Goal: Task Accomplishment & Management: Complete application form

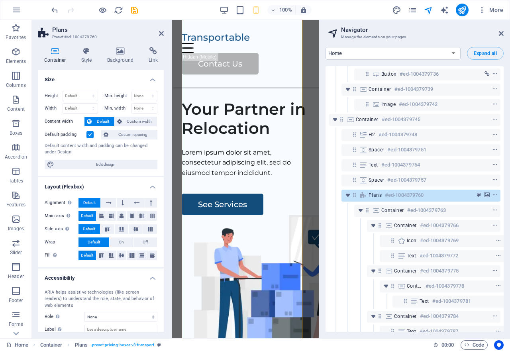
scroll to position [1562, 0]
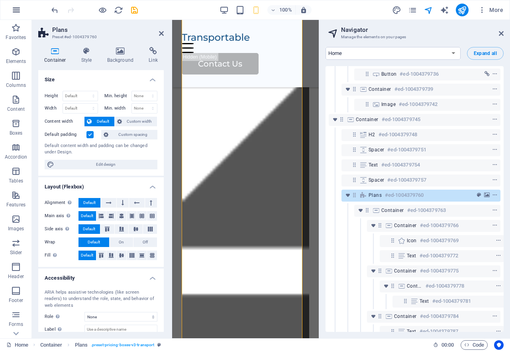
click at [16, 7] on icon "button" at bounding box center [17, 10] width 10 height 10
click at [17, 10] on icon "button" at bounding box center [17, 10] width 10 height 10
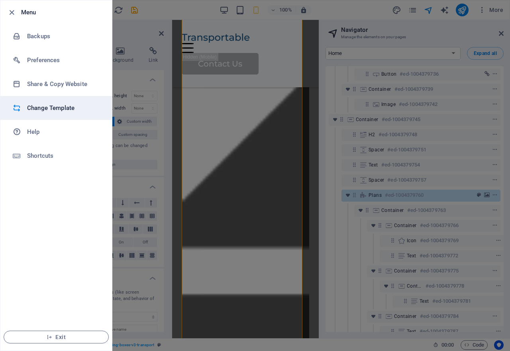
click at [51, 108] on h6 "Change Template" at bounding box center [64, 108] width 74 height 10
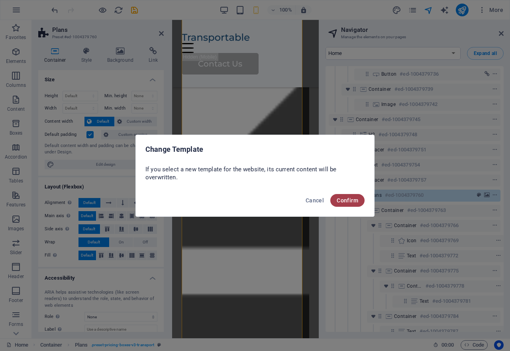
click at [346, 200] on span "Confirm" at bounding box center [348, 200] width 22 height 6
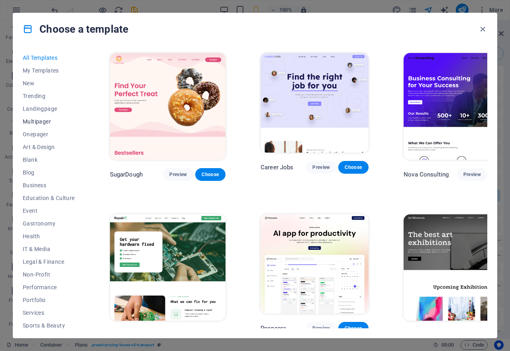
click at [37, 121] on span "Multipager" at bounding box center [49, 121] width 52 height 6
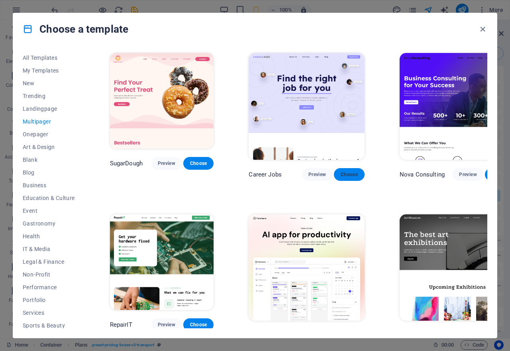
click at [340, 171] on span "Choose" at bounding box center [349, 174] width 18 height 6
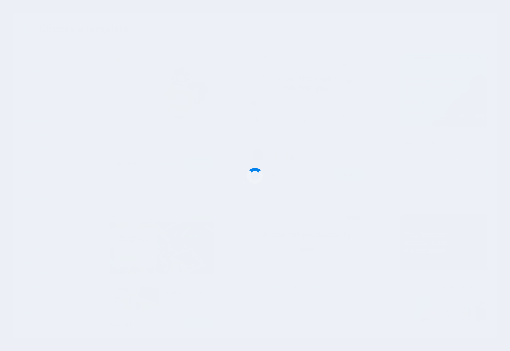
checkbox input "false"
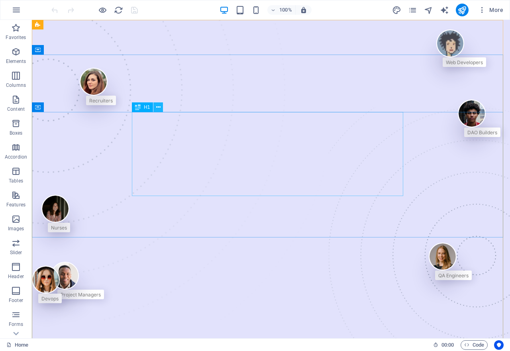
click at [160, 108] on icon at bounding box center [158, 107] width 4 height 8
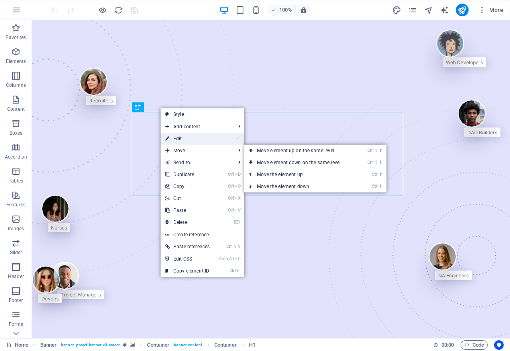
click at [182, 139] on link "⏎ Edit" at bounding box center [188, 139] width 54 height 12
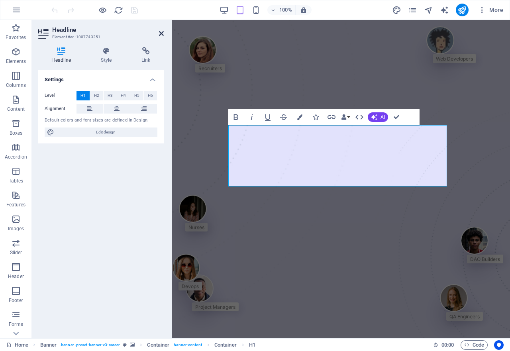
click at [160, 33] on icon at bounding box center [161, 33] width 5 height 6
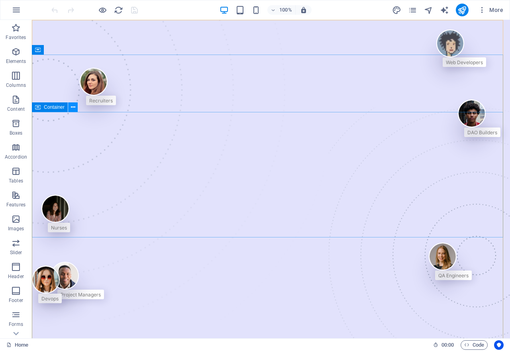
click at [72, 107] on icon at bounding box center [73, 107] width 4 height 8
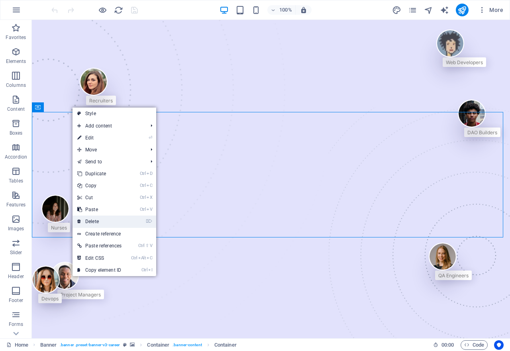
click at [97, 219] on link "⌦ Delete" at bounding box center [100, 222] width 54 height 12
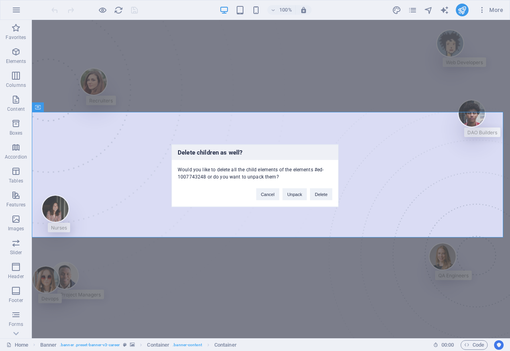
click at [105, 93] on div "Delete children as well? Would you like to delete all the child elements of the…" at bounding box center [255, 175] width 510 height 351
click at [323, 194] on button "Delete" at bounding box center [321, 194] width 22 height 12
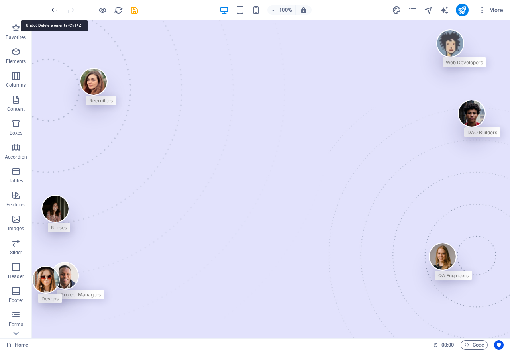
click at [55, 10] on icon "undo" at bounding box center [54, 10] width 9 height 9
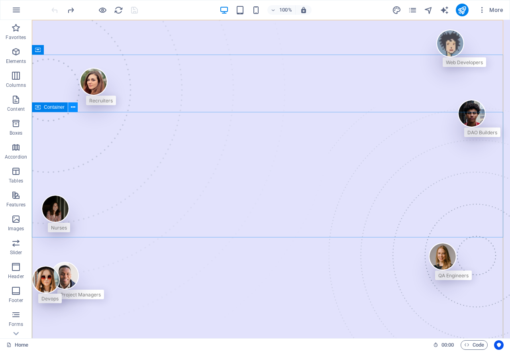
click at [73, 109] on icon at bounding box center [73, 107] width 4 height 8
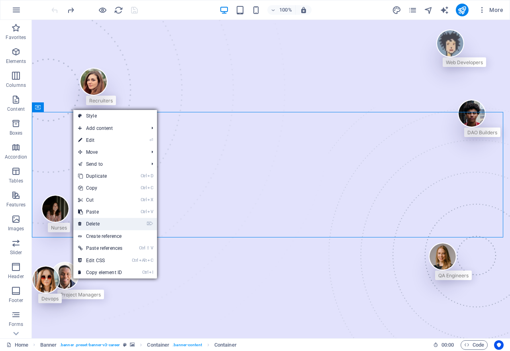
click at [96, 224] on link "⌦ Delete" at bounding box center [100, 224] width 54 height 12
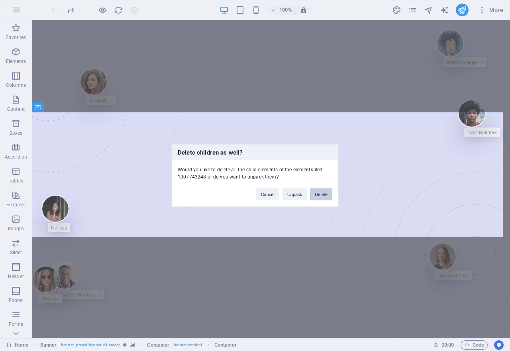
click at [322, 193] on button "Delete" at bounding box center [321, 194] width 22 height 12
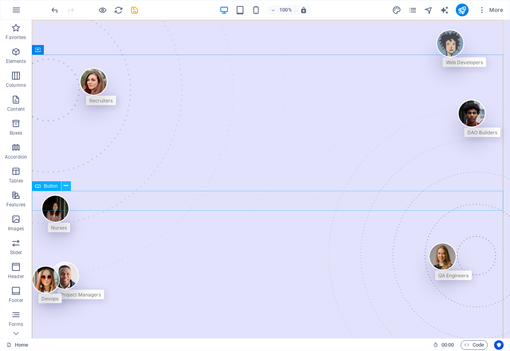
click at [67, 186] on icon at bounding box center [66, 186] width 4 height 8
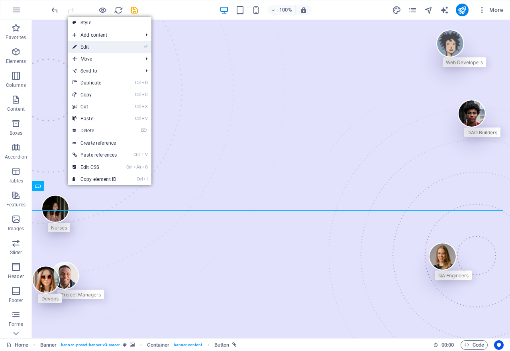
click at [86, 46] on link "⏎ Edit" at bounding box center [95, 47] width 54 height 12
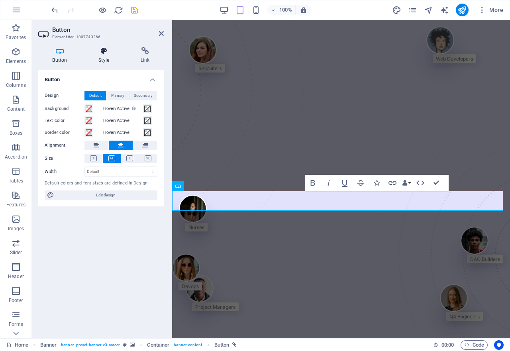
click at [103, 50] on icon at bounding box center [103, 51] width 39 height 8
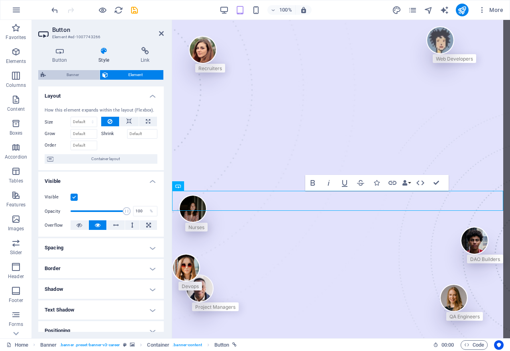
click at [74, 78] on span "Banner" at bounding box center [72, 75] width 49 height 10
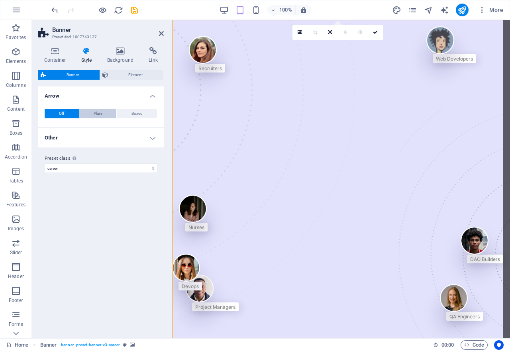
click at [100, 116] on span "Plain" at bounding box center [98, 114] width 8 height 10
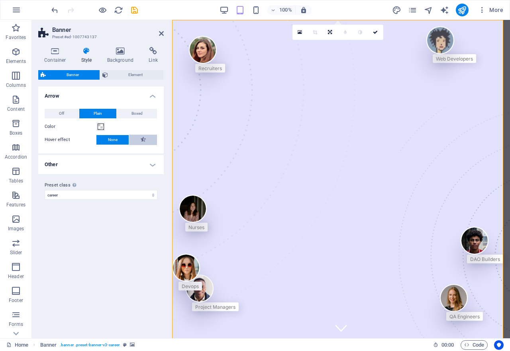
click at [139, 138] on button at bounding box center [143, 140] width 28 height 10
click at [119, 55] on icon at bounding box center [120, 51] width 39 height 8
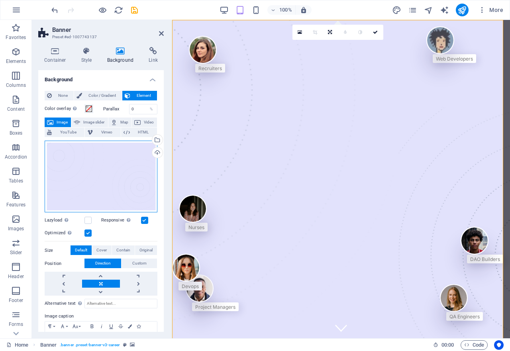
click at [120, 167] on div "Drag files here, click to choose files or select files from Files or our free s…" at bounding box center [101, 177] width 113 height 72
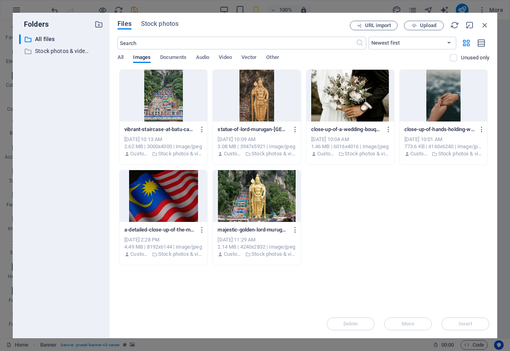
click at [157, 98] on div at bounding box center [164, 96] width 88 height 52
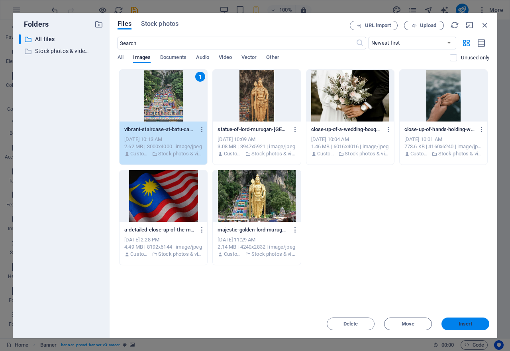
click at [463, 324] on span "Insert" at bounding box center [466, 324] width 14 height 5
click at [315, 320] on div "QA Engineers" at bounding box center [293, 302] width 43 height 36
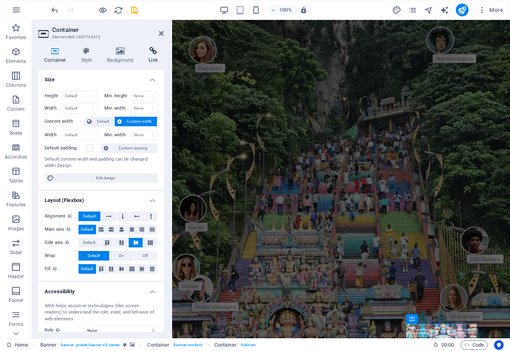
click at [146, 50] on icon at bounding box center [153, 51] width 21 height 8
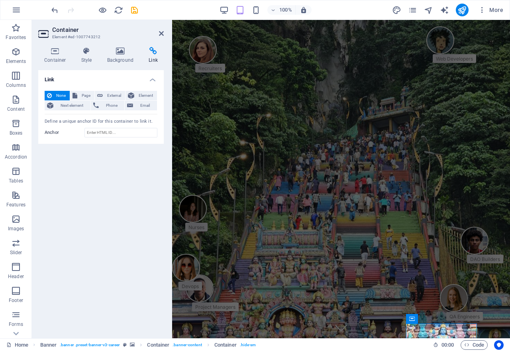
click at [151, 51] on icon at bounding box center [153, 51] width 21 height 8
click at [58, 96] on span "None" at bounding box center [60, 96] width 13 height 10
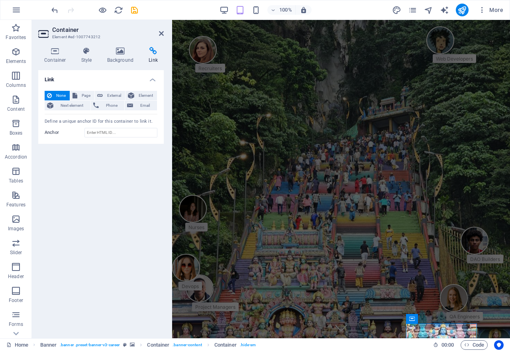
click at [58, 96] on span "None" at bounding box center [60, 96] width 13 height 10
click at [85, 94] on span "Page" at bounding box center [86, 96] width 12 height 10
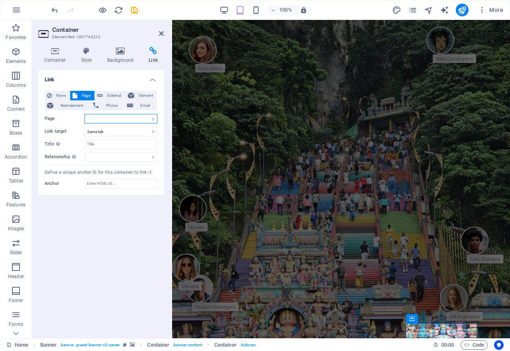
click at [127, 121] on select "Home About Us Services -- Job Seeking -- For Hiring Jobs Blog Contact Us Privac…" at bounding box center [120, 119] width 73 height 10
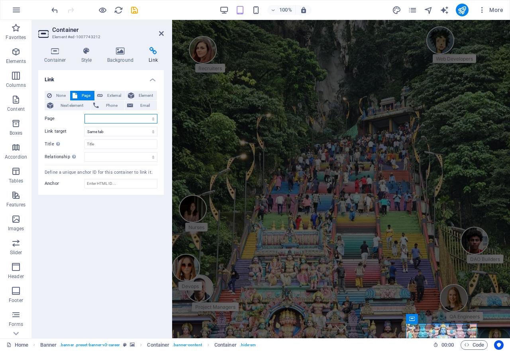
select select "7"
click at [84, 114] on select "Home About Us Services -- Job Seeking -- For Hiring Jobs Blog Contact Us Privac…" at bounding box center [120, 119] width 73 height 10
click at [94, 163] on div "None Page External Element Next element Phone Email Page Home About Us Services…" at bounding box center [101, 139] width 126 height 111
click at [161, 35] on icon at bounding box center [161, 33] width 5 height 6
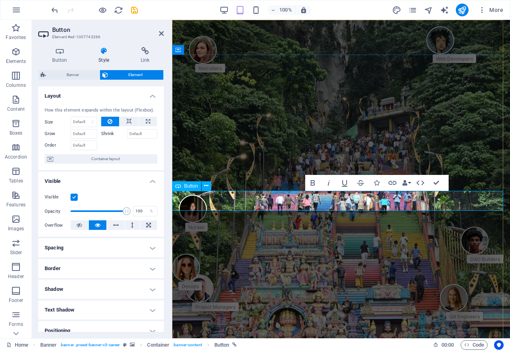
click at [161, 30] on h2 "Button" at bounding box center [108, 29] width 112 height 7
click at [161, 35] on icon at bounding box center [161, 33] width 5 height 6
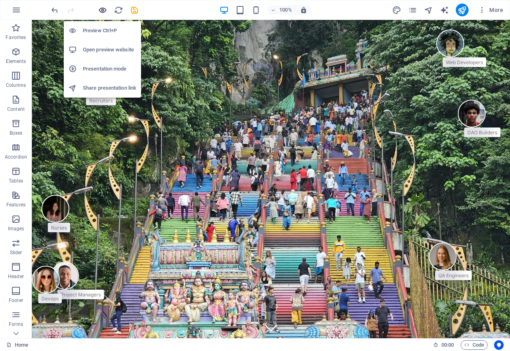
click at [102, 11] on icon "button" at bounding box center [102, 10] width 9 height 9
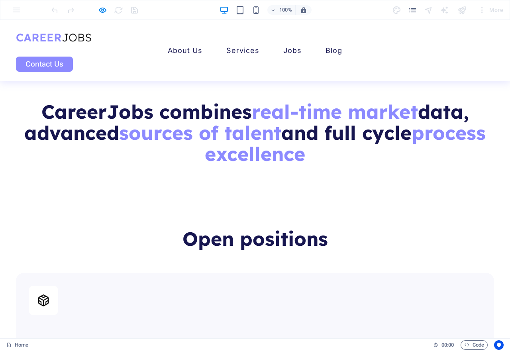
scroll to position [1480, 0]
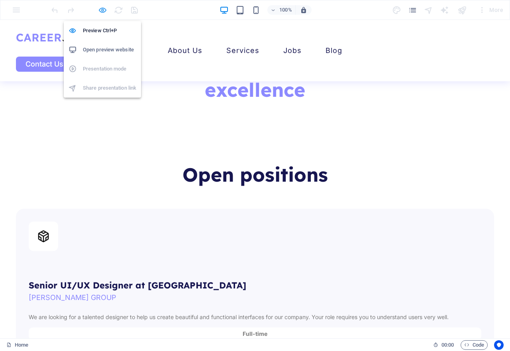
click at [104, 11] on icon "button" at bounding box center [102, 10] width 9 height 9
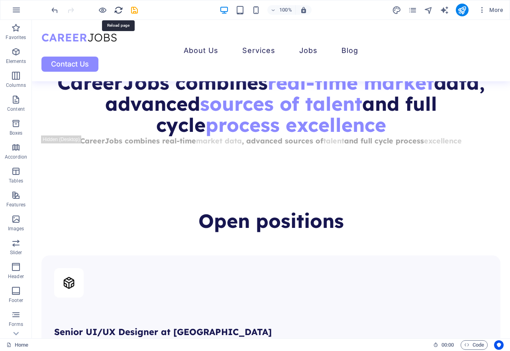
click at [118, 10] on icon "reload" at bounding box center [118, 10] width 9 height 9
click at [294, 24] on div "About Us Services Job Seeking For Hiring Jobs Blog Contact Us" at bounding box center [271, 50] width 478 height 61
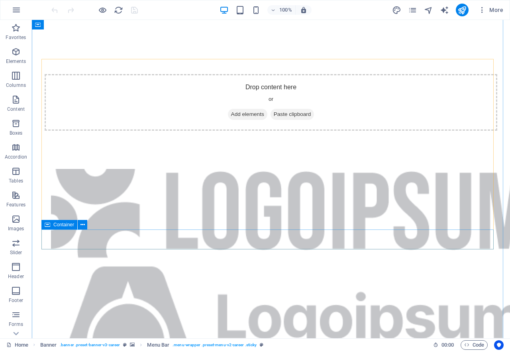
scroll to position [996, 0]
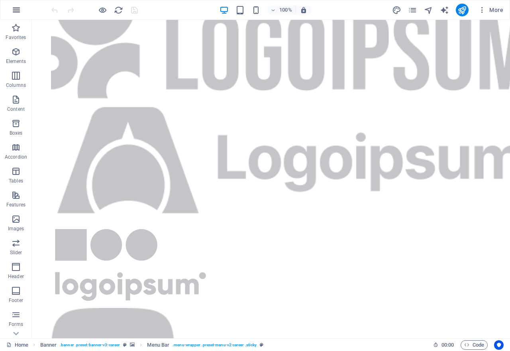
click at [16, 8] on icon "button" at bounding box center [17, 10] width 10 height 10
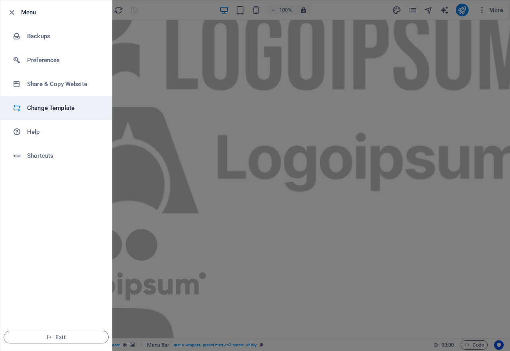
click at [36, 108] on h6 "Change Template" at bounding box center [64, 108] width 74 height 10
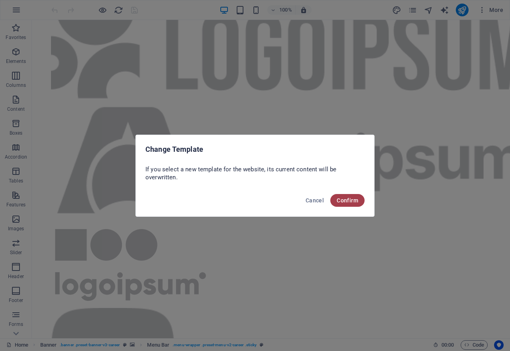
click at [340, 200] on span "Confirm" at bounding box center [348, 200] width 22 height 6
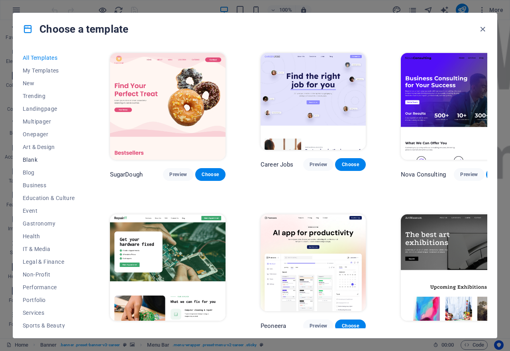
click at [29, 159] on span "Blank" at bounding box center [49, 160] width 52 height 6
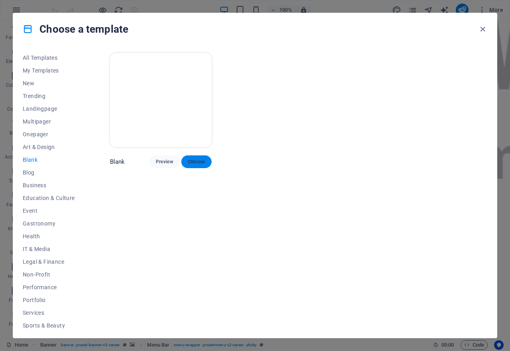
click at [200, 159] on span "Choose" at bounding box center [197, 162] width 18 height 6
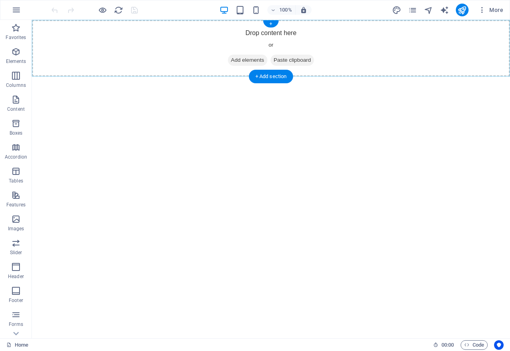
click at [271, 24] on div "+" at bounding box center [271, 23] width 16 height 7
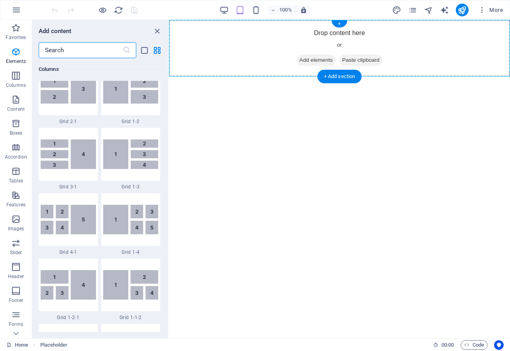
scroll to position [1394, 0]
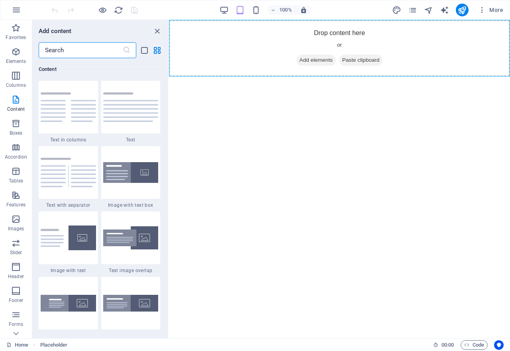
click at [101, 54] on input "text" at bounding box center [81, 50] width 84 height 16
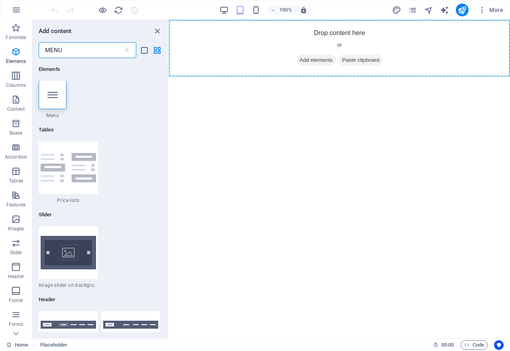
scroll to position [0, 0]
type input "MENU"
click at [61, 98] on div at bounding box center [53, 95] width 28 height 29
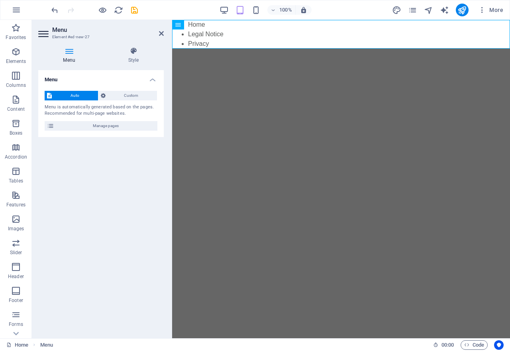
click at [209, 49] on html "Skip to main content Home Legal Notice Privacy" at bounding box center [341, 34] width 338 height 29
click at [234, 40] on nav "Home Legal Notice Privacy" at bounding box center [341, 34] width 338 height 29
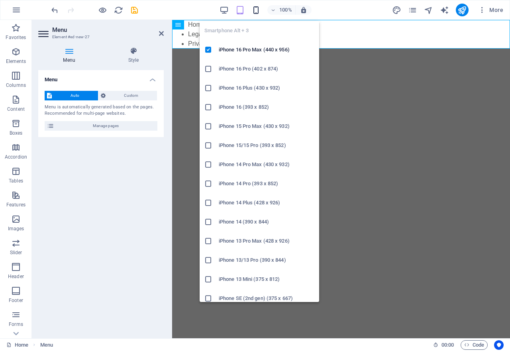
click at [256, 12] on icon "button" at bounding box center [255, 10] width 9 height 9
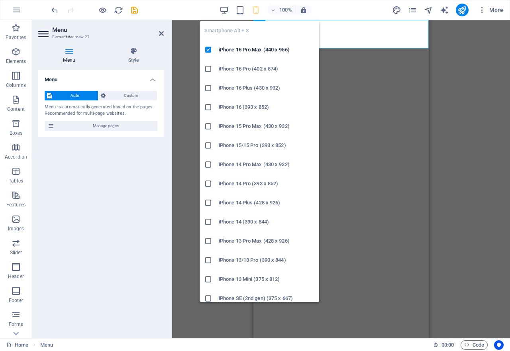
click at [258, 10] on icon "button" at bounding box center [255, 10] width 9 height 9
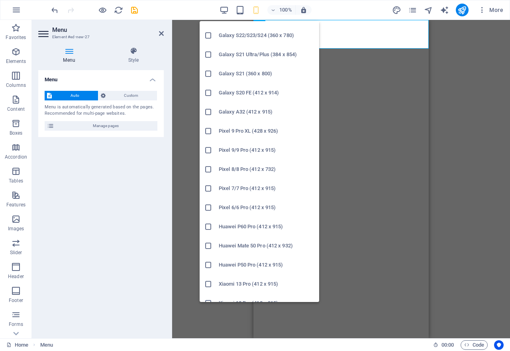
scroll to position [350, 0]
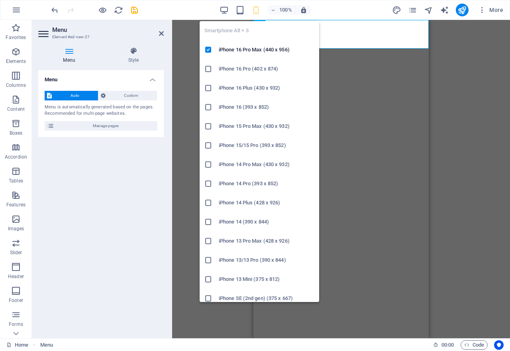
click at [255, 10] on icon "button" at bounding box center [255, 10] width 9 height 9
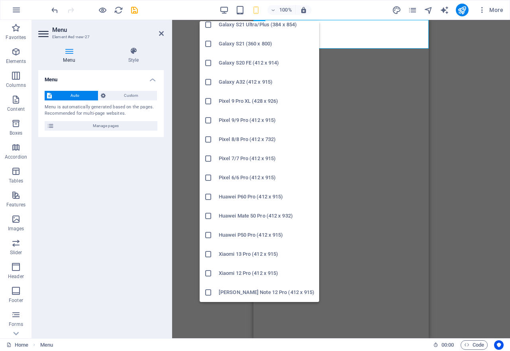
click at [207, 275] on icon at bounding box center [208, 273] width 8 height 8
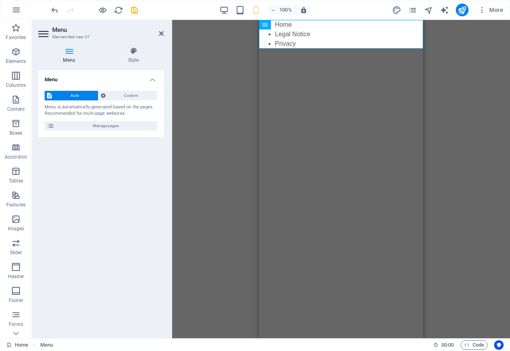
click at [315, 49] on html "Skip to main content Home Legal Notice Privacy" at bounding box center [341, 34] width 164 height 29
click at [280, 49] on html "Skip to main content Home Legal Notice Privacy" at bounding box center [341, 34] width 164 height 29
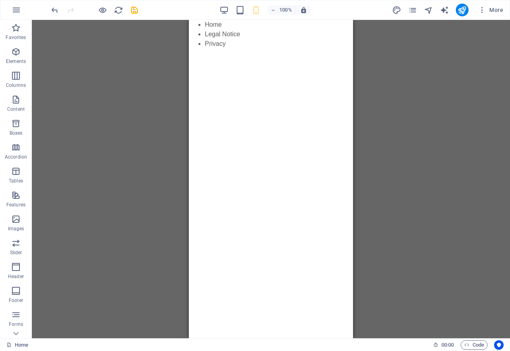
click at [245, 49] on html "Skip to main content Home Legal Notice Privacy" at bounding box center [271, 34] width 164 height 29
click at [15, 52] on icon "button" at bounding box center [16, 52] width 10 height 10
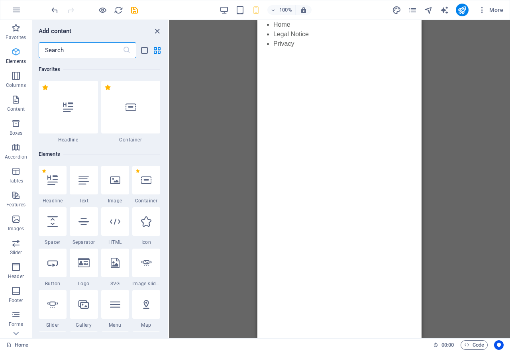
scroll to position [85, 0]
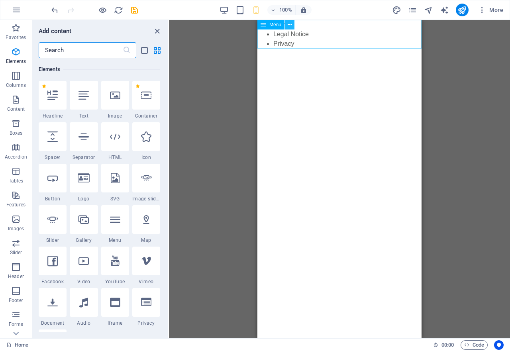
click at [292, 25] on button at bounding box center [290, 25] width 10 height 10
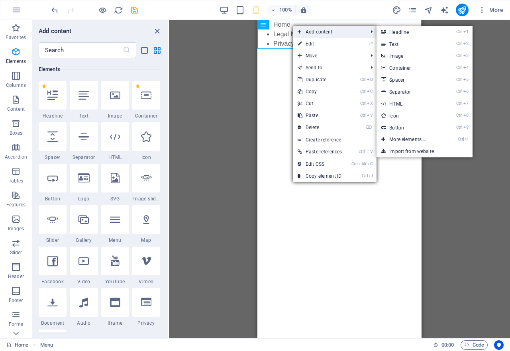
click at [322, 31] on span "Add content" at bounding box center [329, 32] width 72 height 12
click at [399, 59] on link "Ctrl 3 Image" at bounding box center [410, 56] width 66 height 12
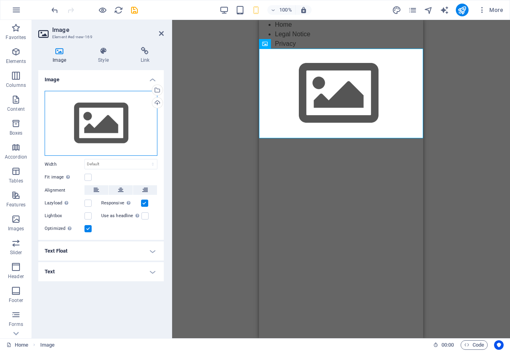
click at [89, 108] on div "Drag files here, click to choose files or select files from Files or our free s…" at bounding box center [101, 123] width 113 height 65
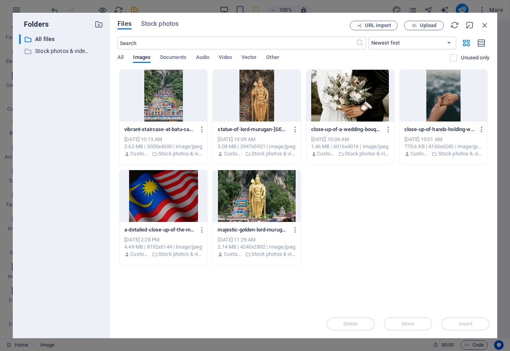
click at [165, 204] on div at bounding box center [164, 196] width 88 height 52
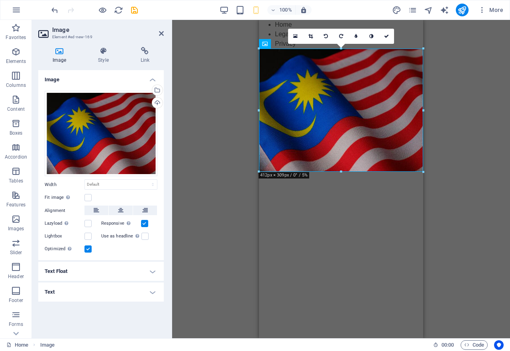
click at [222, 91] on div "Drag here to replace the existing content. Press “Ctrl” if you want to create a…" at bounding box center [341, 179] width 338 height 318
click at [279, 38] on nav "Home Legal Notice Privacy" at bounding box center [341, 34] width 164 height 29
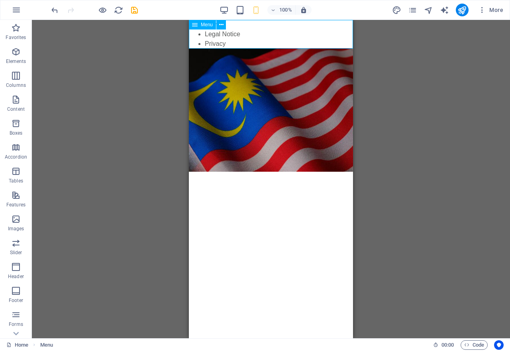
click at [219, 35] on nav "Home Legal Notice Privacy" at bounding box center [271, 34] width 164 height 29
click at [220, 26] on icon at bounding box center [221, 25] width 4 height 8
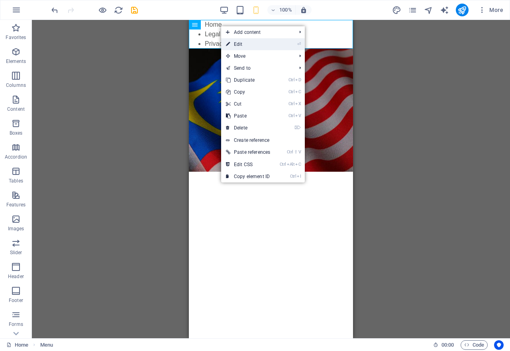
click at [243, 42] on link "⏎ Edit" at bounding box center [248, 44] width 54 height 12
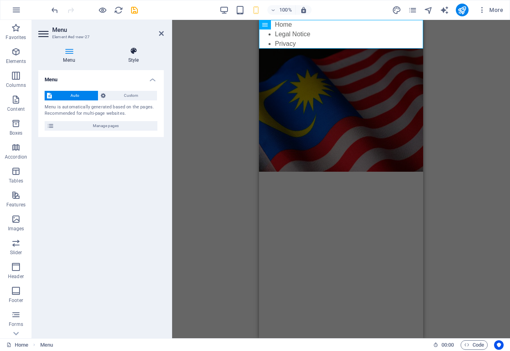
click at [135, 51] on icon at bounding box center [133, 51] width 61 height 8
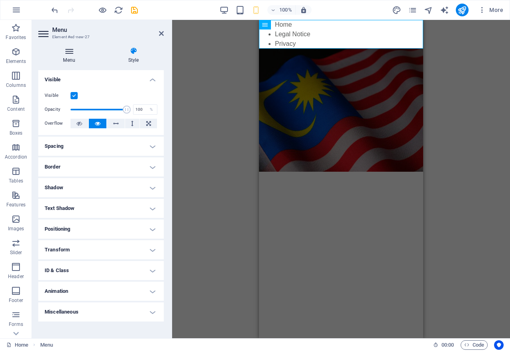
click at [71, 52] on icon at bounding box center [69, 51] width 62 height 8
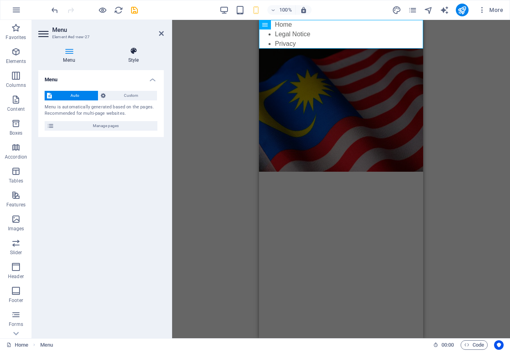
click at [134, 52] on icon at bounding box center [133, 51] width 61 height 8
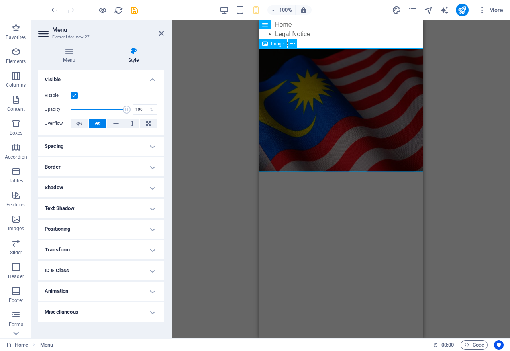
click at [315, 102] on figure at bounding box center [341, 110] width 164 height 123
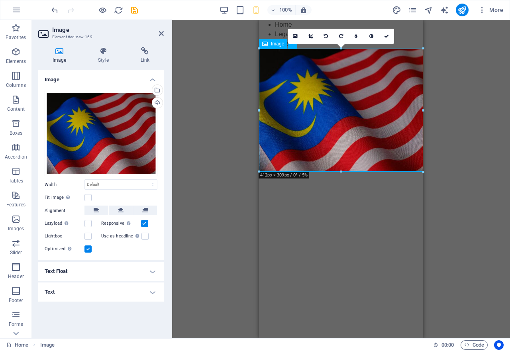
click at [329, 86] on figure at bounding box center [341, 110] width 164 height 123
click at [283, 71] on figure at bounding box center [341, 110] width 164 height 123
click at [13, 51] on icon "button" at bounding box center [16, 52] width 10 height 10
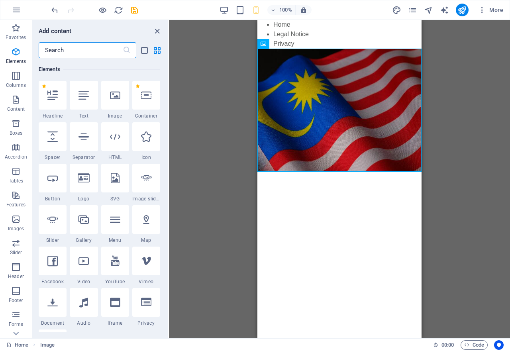
click at [95, 54] on input "text" at bounding box center [81, 50] width 84 height 16
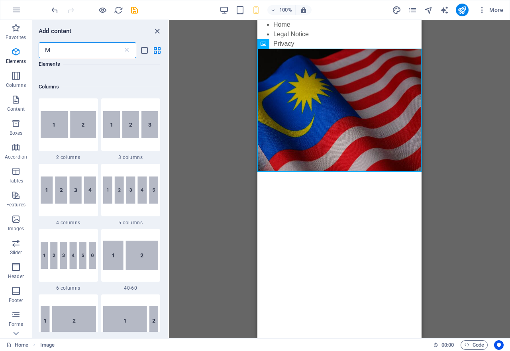
scroll to position [0, 0]
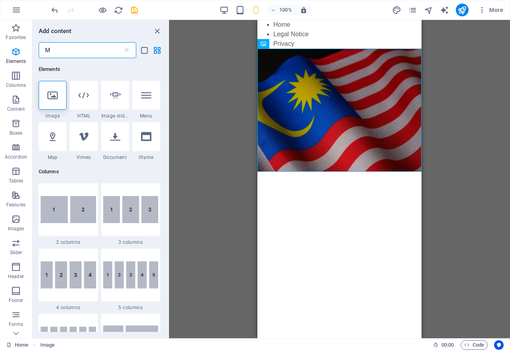
type input "ME"
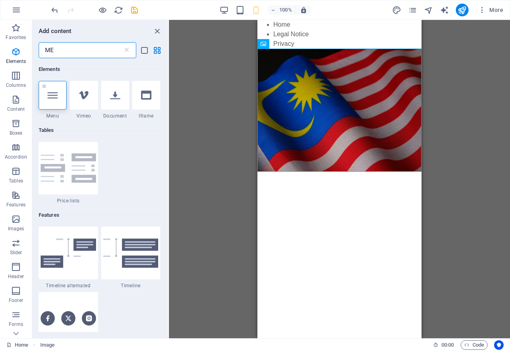
click at [53, 96] on icon at bounding box center [52, 95] width 10 height 10
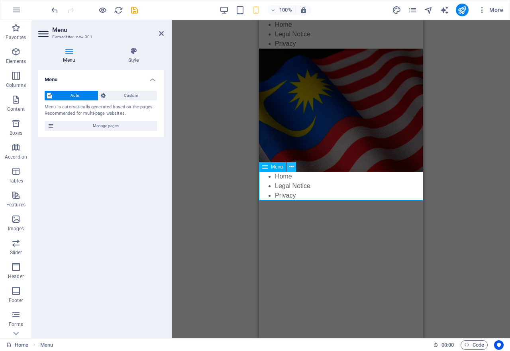
click at [291, 170] on icon at bounding box center [291, 167] width 4 height 8
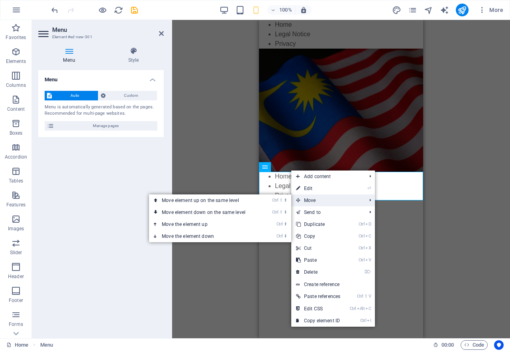
click at [309, 201] on span "Move" at bounding box center [327, 200] width 72 height 12
click at [300, 201] on icon at bounding box center [298, 200] width 4 height 12
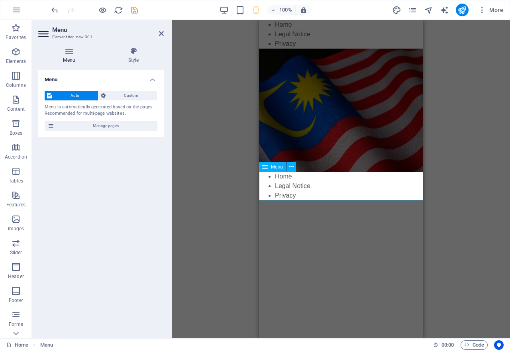
click at [276, 168] on span "Menu" at bounding box center [277, 167] width 12 height 5
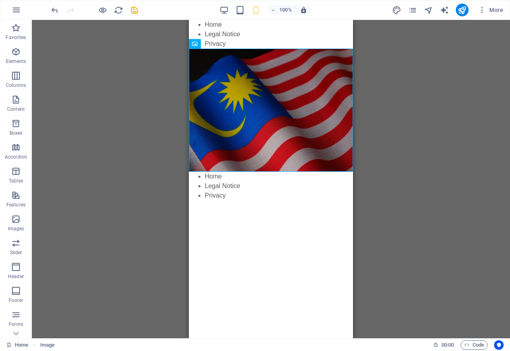
drag, startPoint x: 276, startPoint y: 126, endPoint x: 276, endPoint y: 120, distance: 6.0
click at [276, 120] on figure at bounding box center [271, 110] width 164 height 123
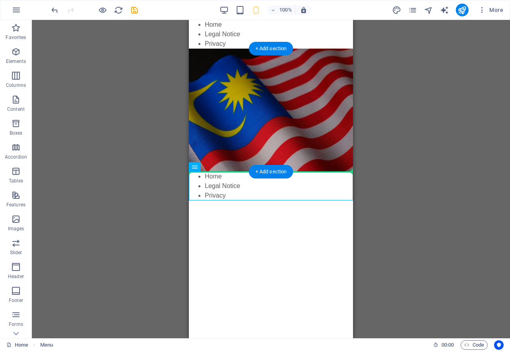
drag, startPoint x: 216, startPoint y: 134, endPoint x: 219, endPoint y: 118, distance: 17.0
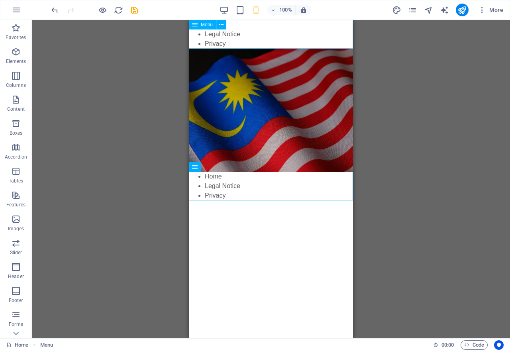
click at [209, 24] on span "Menu" at bounding box center [207, 24] width 12 height 5
click at [221, 25] on icon at bounding box center [221, 25] width 4 height 8
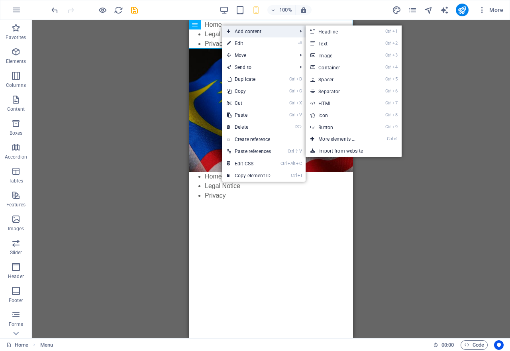
click at [243, 32] on span "Add content" at bounding box center [258, 32] width 72 height 12
click at [333, 69] on link "Ctrl 4 Container" at bounding box center [339, 67] width 66 height 12
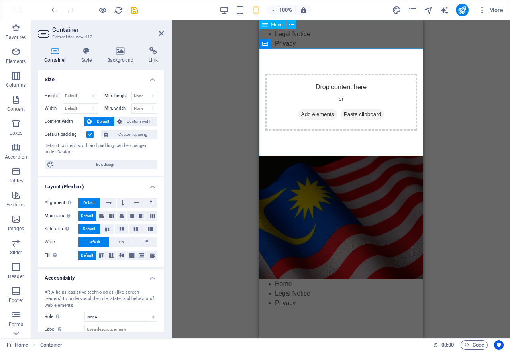
click at [323, 31] on nav "Home Legal Notice Privacy" at bounding box center [341, 34] width 164 height 29
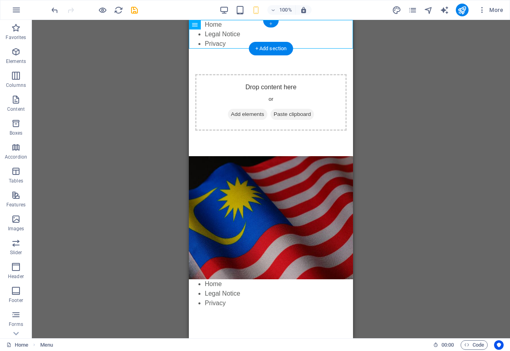
click at [271, 24] on div "+" at bounding box center [271, 23] width 16 height 7
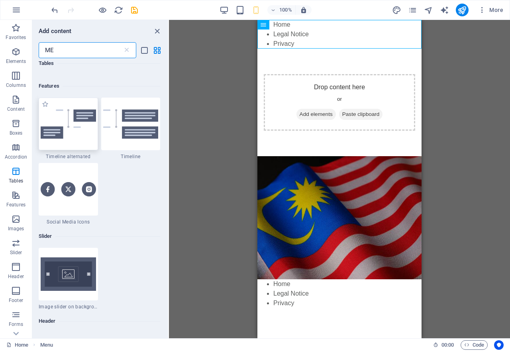
scroll to position [199, 0]
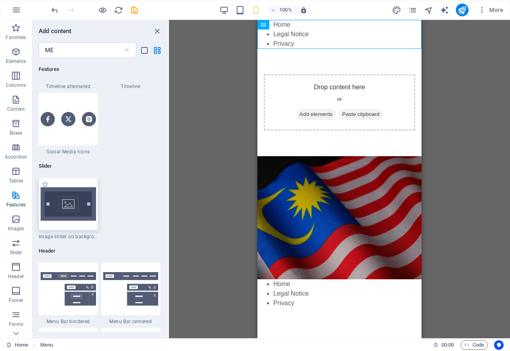
click at [71, 214] on img at bounding box center [68, 203] width 55 height 33
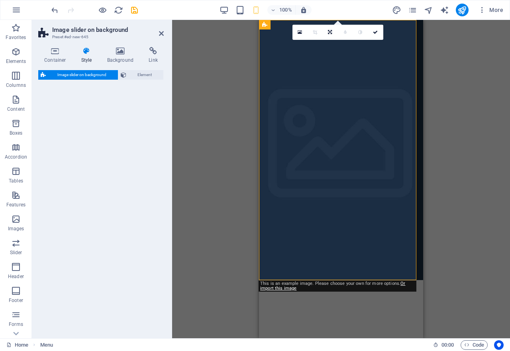
select select "rem"
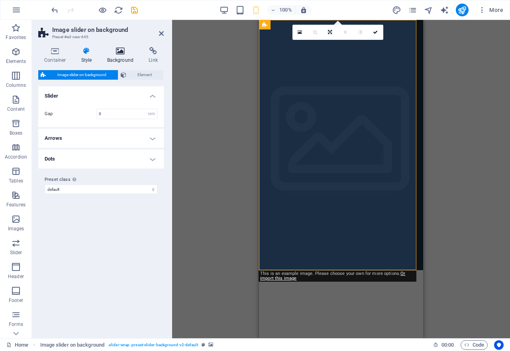
click at [125, 51] on icon at bounding box center [120, 51] width 39 height 8
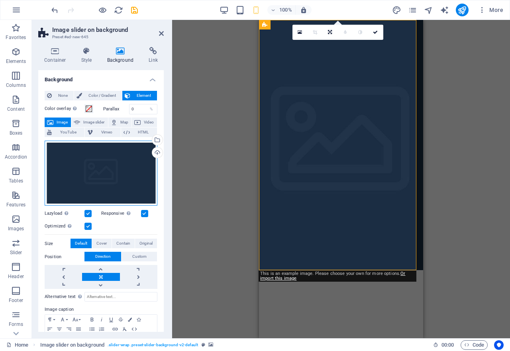
click at [97, 182] on div "Drag files here, click to choose files or select files from Files or our free s…" at bounding box center [101, 173] width 113 height 65
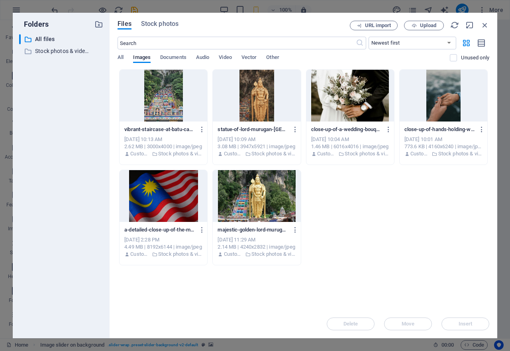
click at [321, 96] on div at bounding box center [350, 96] width 88 height 52
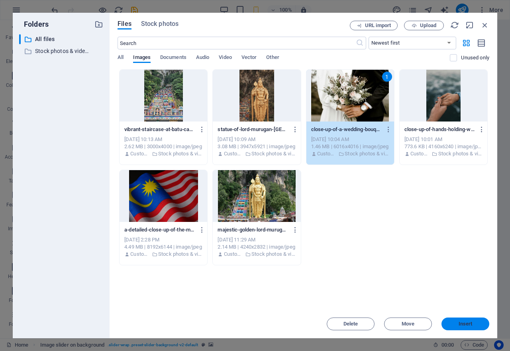
click at [474, 321] on button "Insert" at bounding box center [466, 324] width 48 height 13
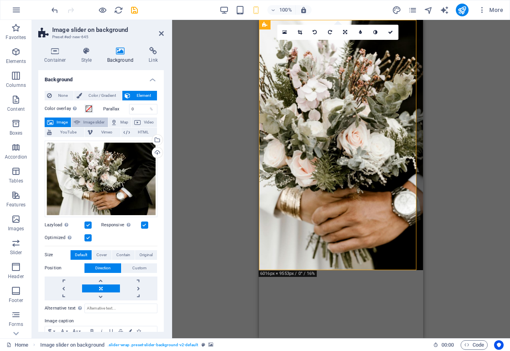
click at [94, 122] on span "Image slider" at bounding box center [93, 123] width 23 height 10
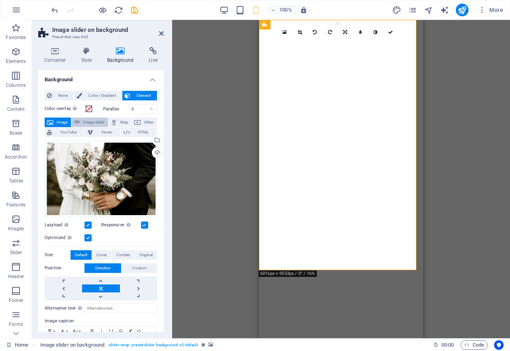
select select "ms"
select select "s"
select select "progressive"
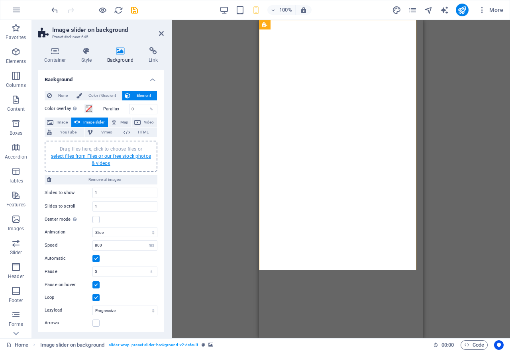
click at [93, 155] on link "select files from Files or our free stock photos & videos" at bounding box center [101, 159] width 100 height 13
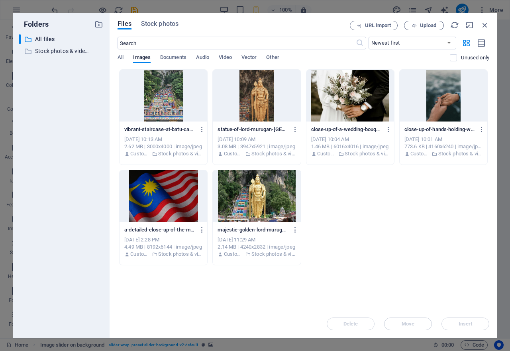
click at [163, 103] on div at bounding box center [164, 96] width 88 height 52
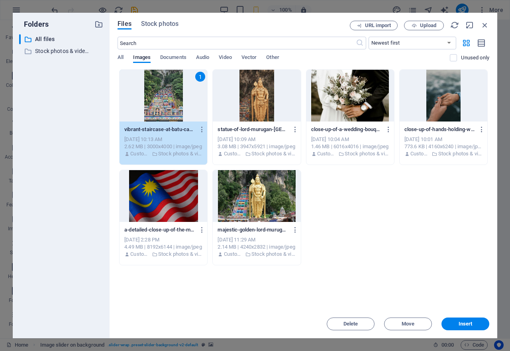
click at [163, 103] on div "1" at bounding box center [164, 96] width 88 height 52
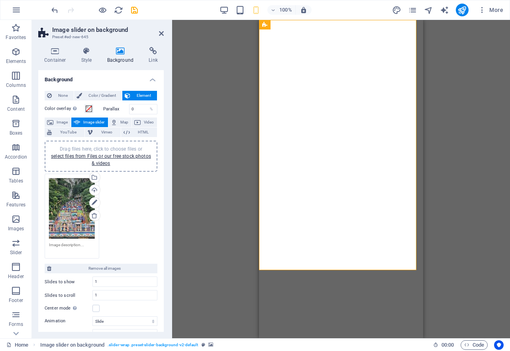
click at [119, 204] on div "Drag files here, click to choose files or select files from Files or our free s…" at bounding box center [101, 216] width 117 height 89
click at [104, 281] on input "1" at bounding box center [125, 282] width 64 height 10
type input "2"
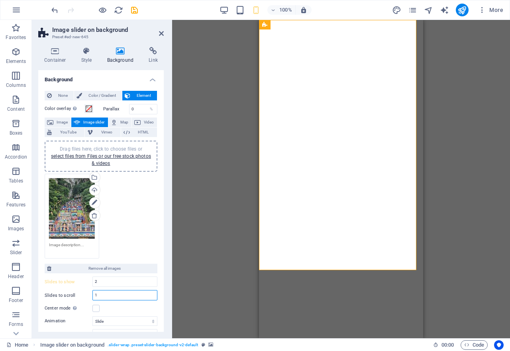
click at [103, 293] on input "1" at bounding box center [125, 296] width 64 height 10
click at [57, 194] on div "Drag files here, click to choose files or select files from Files or our free s…" at bounding box center [72, 208] width 46 height 61
type input "2"
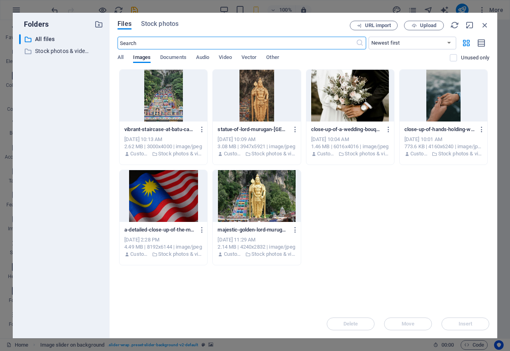
click at [352, 98] on div at bounding box center [350, 96] width 88 height 52
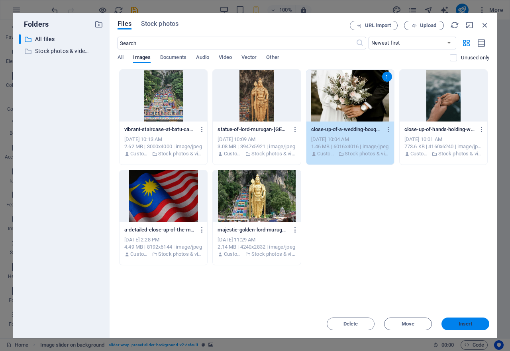
click at [457, 324] on span "Insert" at bounding box center [465, 324] width 41 height 5
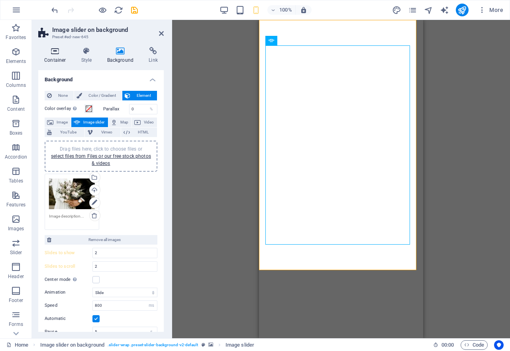
click at [58, 52] on icon at bounding box center [55, 51] width 34 height 8
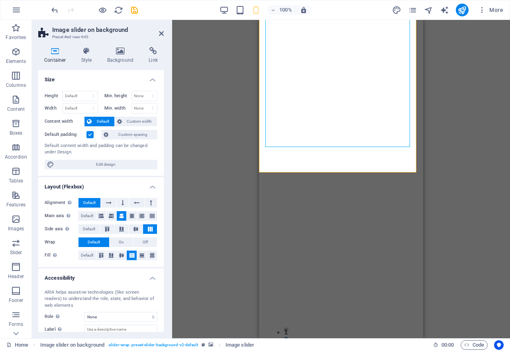
scroll to position [0, 0]
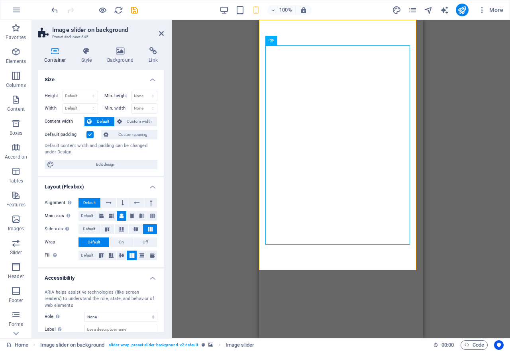
click at [56, 52] on icon at bounding box center [55, 51] width 34 height 8
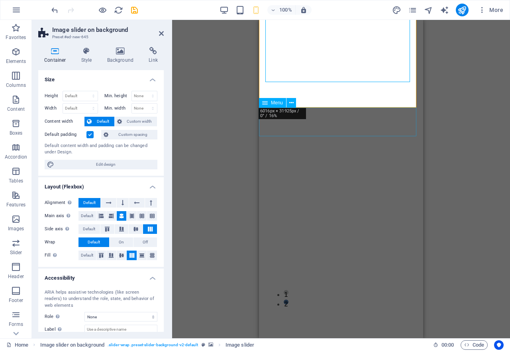
scroll to position [215, 0]
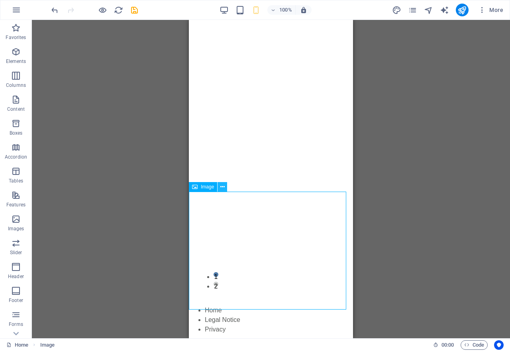
click at [222, 187] on icon at bounding box center [222, 187] width 4 height 8
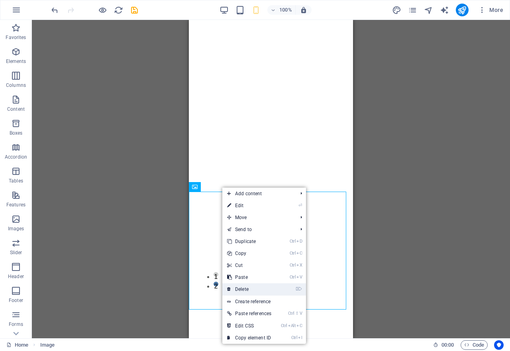
click at [245, 290] on link "⌦ Delete" at bounding box center [249, 289] width 54 height 12
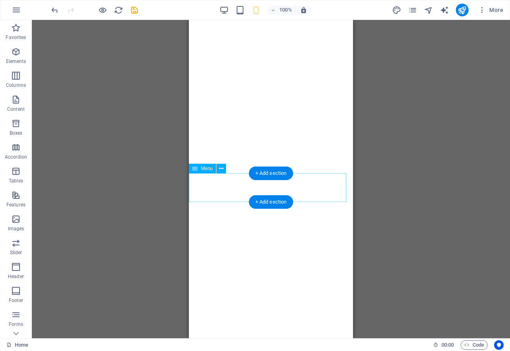
scroll to position [0, 0]
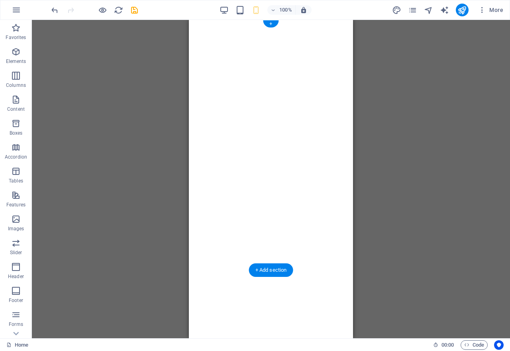
click at [206, 20] on img "1/1" at bounding box center [212, 20] width 47 height 0
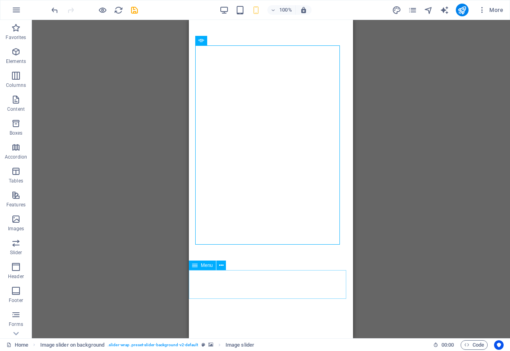
click at [205, 268] on span "Menu" at bounding box center [207, 265] width 12 height 5
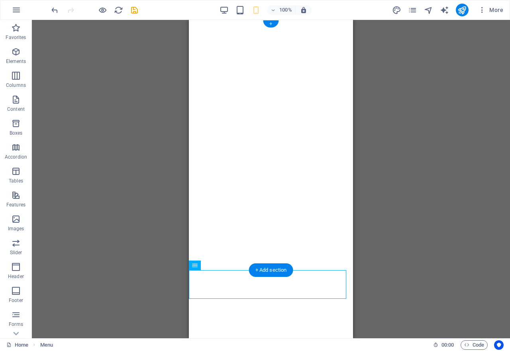
drag, startPoint x: 394, startPoint y: 288, endPoint x: 206, endPoint y: 21, distance: 326.0
drag, startPoint x: 389, startPoint y: 287, endPoint x: 215, endPoint y: 31, distance: 309.7
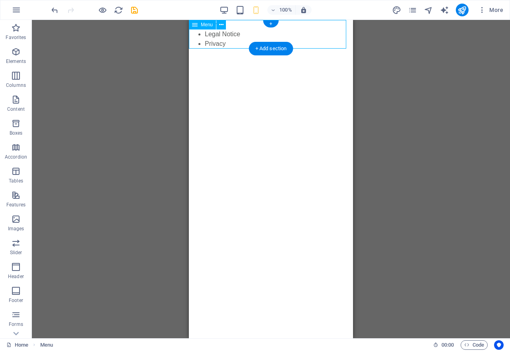
click at [214, 30] on nav "Home Legal Notice Privacy" at bounding box center [271, 34] width 164 height 29
click at [221, 25] on icon at bounding box center [221, 25] width 4 height 8
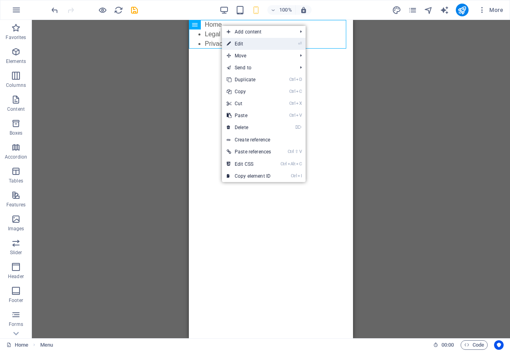
click at [241, 43] on link "⏎ Edit" at bounding box center [249, 44] width 54 height 12
click at [241, 43] on div "Drag here to replace the existing content. Press “Ctrl” if you want to create a…" at bounding box center [271, 179] width 478 height 318
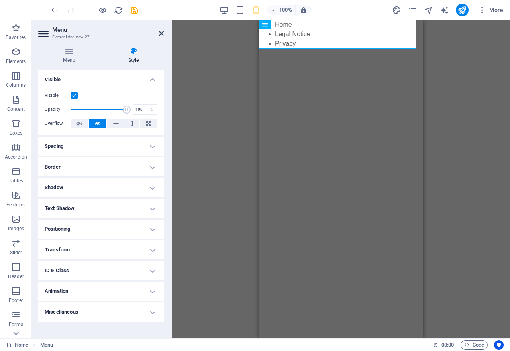
click at [160, 33] on icon at bounding box center [161, 33] width 5 height 6
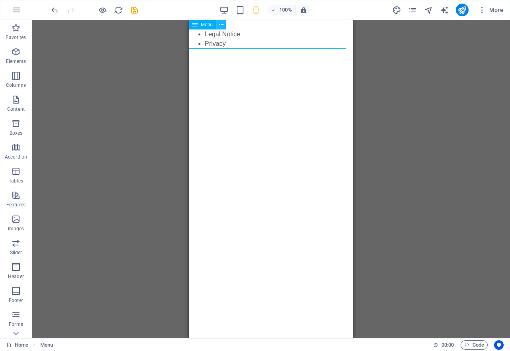
click at [220, 26] on icon at bounding box center [221, 25] width 4 height 8
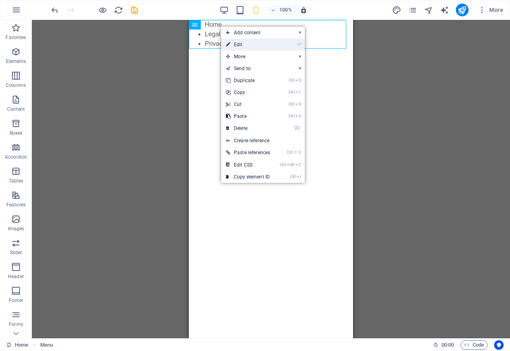
click at [245, 47] on link "⏎ Edit" at bounding box center [248, 45] width 54 height 12
click at [245, 47] on div "Placeholder Menu Image Menu Container Image slider on background Image slider P…" at bounding box center [271, 179] width 478 height 318
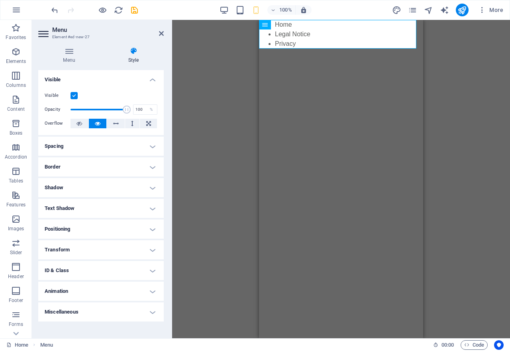
click at [135, 53] on icon at bounding box center [133, 51] width 61 height 8
click at [66, 51] on icon at bounding box center [69, 51] width 62 height 8
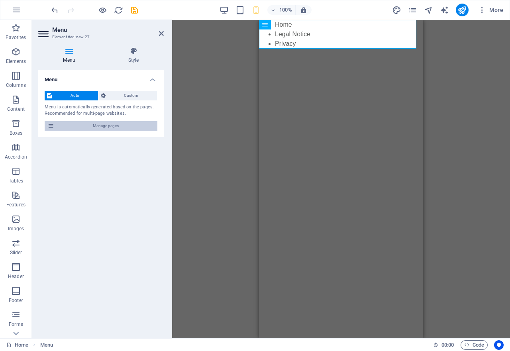
click at [52, 129] on icon at bounding box center [50, 126] width 7 height 10
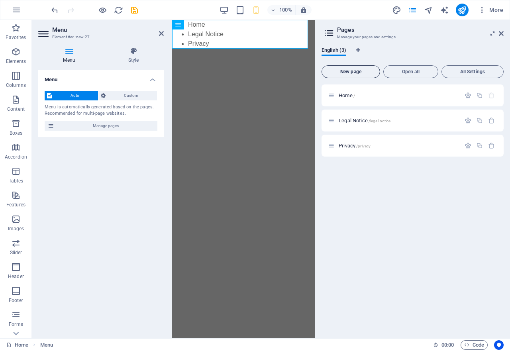
click at [358, 73] on span "New page" at bounding box center [350, 71] width 51 height 5
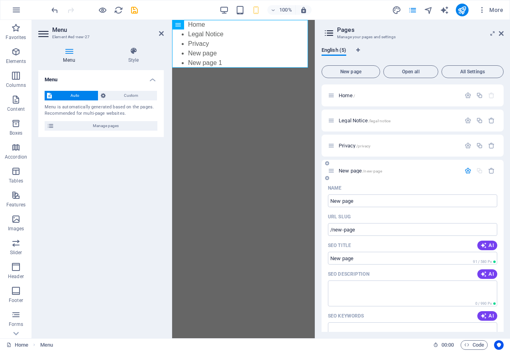
scroll to position [296, 0]
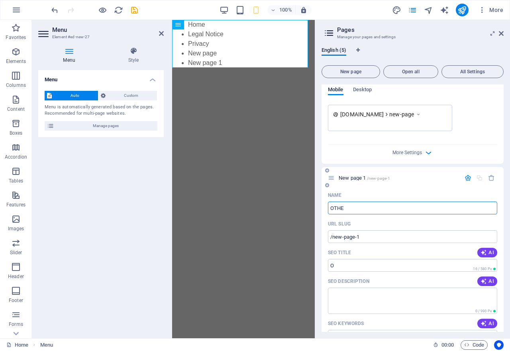
type input "OTHER"
type input "/o"
type input "OTHER FR"
type input "/other"
type input "OTHER FREE"
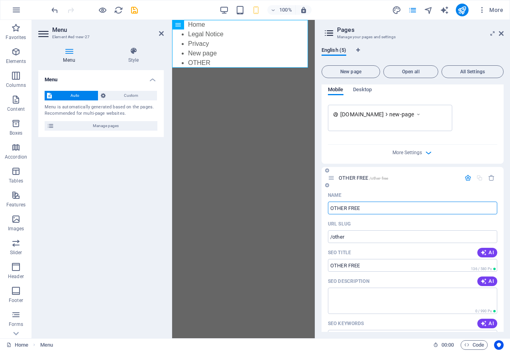
type input "/other-free"
type input "OTHER FREE SITES"
type input "/other-free-si"
type input "OTHER FREE SITES AND"
type input "/other-free-sites-and"
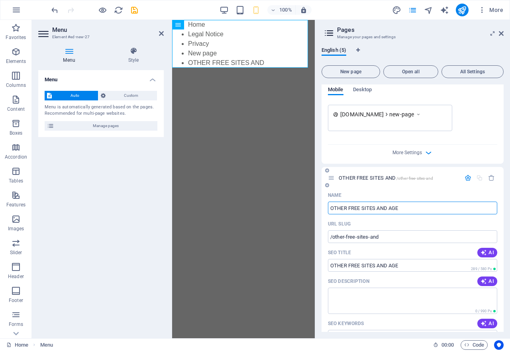
type input "OTHER FREE SITES AND AGEN"
type input "/other-free-sites-and-age"
type input "OTHER FREE SITES AND AGENCIES"
type input "/other-free-sites-and-agencies"
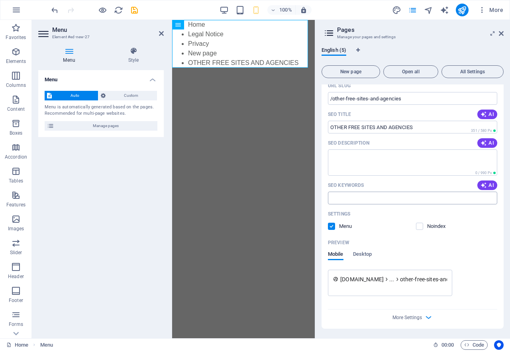
type input "OTHER FREE SITES AND AGENCIES"
click at [353, 204] on input "SEO Keywords" at bounding box center [412, 198] width 169 height 13
click at [343, 196] on input "FREE MATCH MAKING" at bounding box center [412, 198] width 169 height 13
type input "FREE HINDU MATCH MAKING"
click at [366, 155] on textarea "SEO Description" at bounding box center [412, 162] width 169 height 26
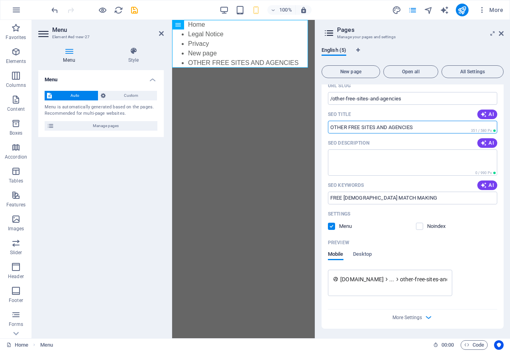
click at [420, 126] on input "SEO Title" at bounding box center [412, 127] width 169 height 13
click at [361, 127] on input "SEO Title" at bounding box center [412, 127] width 169 height 13
type input "M"
click at [347, 126] on input "SEO Title" at bounding box center [412, 127] width 169 height 13
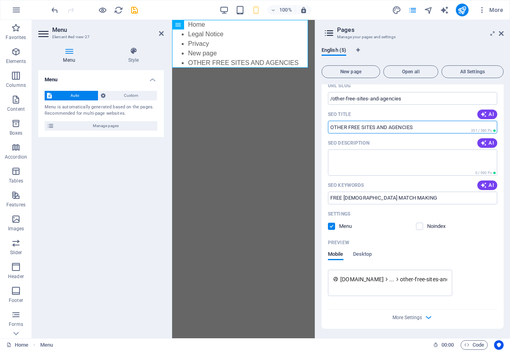
click at [347, 126] on input "SEO Title" at bounding box center [412, 127] width 169 height 13
click at [375, 125] on input "SEO Title" at bounding box center [412, 127] width 169 height 13
click at [348, 128] on input "SEO Title" at bounding box center [412, 127] width 169 height 13
click at [349, 126] on input "SEO Title" at bounding box center [412, 127] width 169 height 13
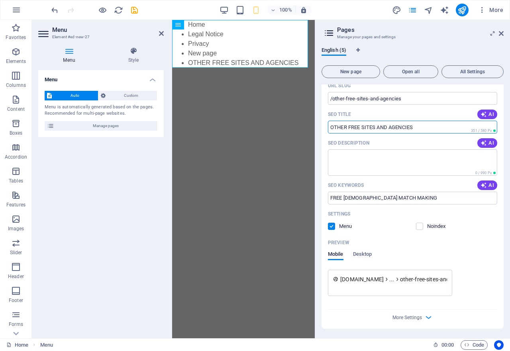
click at [349, 126] on input "SEO Title" at bounding box center [412, 127] width 169 height 13
click at [347, 126] on input "SEO Title" at bounding box center [412, 127] width 169 height 13
click at [482, 113] on icon "button" at bounding box center [484, 114] width 6 height 6
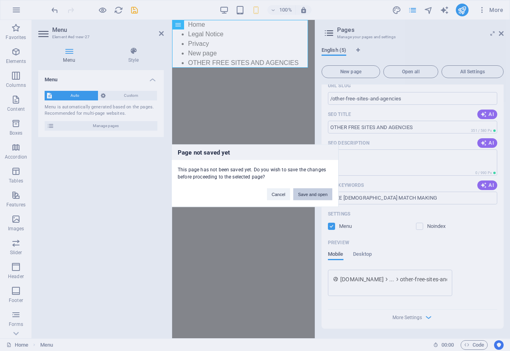
click at [306, 196] on button "Save and open" at bounding box center [312, 194] width 39 height 12
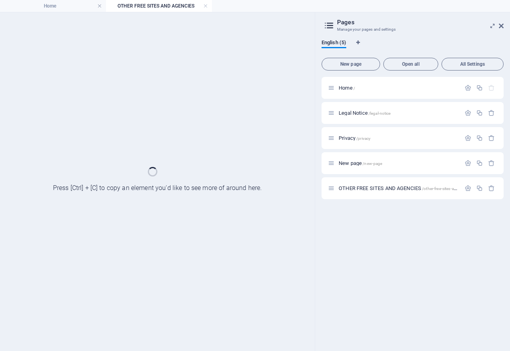
scroll to position [0, 0]
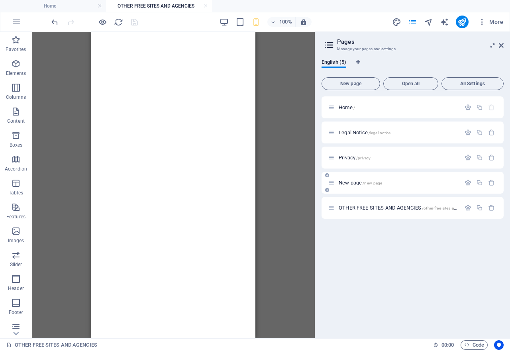
click at [330, 188] on div "New page /new-page" at bounding box center [413, 183] width 182 height 22
click at [367, 186] on div "New page /new-page" at bounding box center [394, 182] width 133 height 9
click at [371, 209] on span "OTHER FREE SITES AND AGENCIES /other-free-sites-and-agencies" at bounding box center [407, 208] width 137 height 6
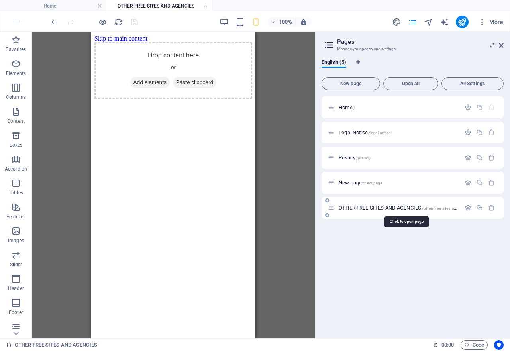
click at [371, 208] on span "OTHER FREE SITES AND AGENCIES /other-free-sites-and-agencies" at bounding box center [407, 208] width 137 height 6
click at [467, 210] on icon "button" at bounding box center [468, 207] width 7 height 7
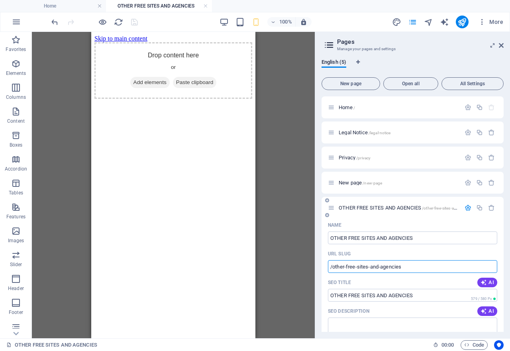
click at [419, 268] on input "/other-free-sites-and-agencies" at bounding box center [412, 266] width 169 height 13
click at [347, 238] on input "OTHER FREE SITES AND AGENCIES" at bounding box center [412, 238] width 169 height 13
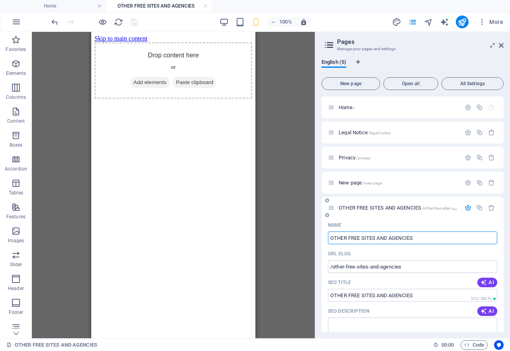
click at [361, 238] on input "OTHER FREE SITES AND AGENCIES" at bounding box center [412, 238] width 169 height 13
type input "OTHER FREE MATCH MASITES AND AGENCIES"
type input "/other-free-matchsites-and-agencies"
type input "OTHER FREE MATCH MAKIMGSITES AND AGENCIES"
type input "/other-free-match-makisites-and-agencies"
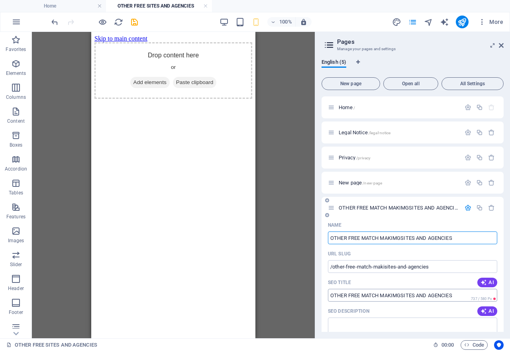
type input "OTHER FREE MATCH MAKIMGSITES AND AGENCIES"
type input "/other-free-match-makimgsites-and-agencies"
type input "OTHER FREE MATCH MSITES AND AGENCIES"
type input "/other-free-match-msites-and-agencies"
type input "OTHER FREE MATCH MAKING SITES AND AGENCIES"
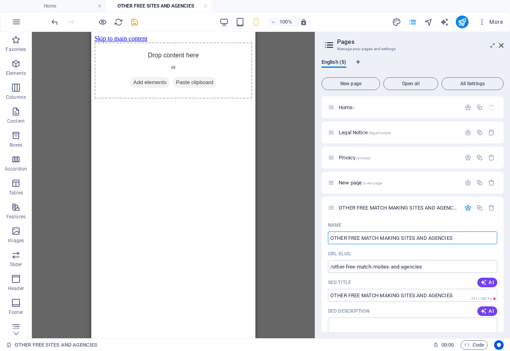
type input "/other-free-match-making-sites-and-agencies"
type input "OTHER FREE MATCH MAKING SITES AND AGENCIES"
click at [481, 313] on icon "button" at bounding box center [484, 311] width 6 height 6
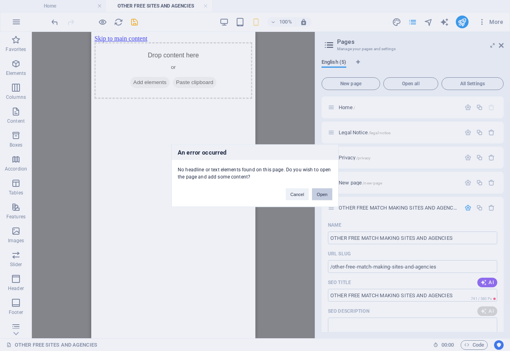
click at [322, 198] on button "Open" at bounding box center [322, 194] width 20 height 12
click at [322, 198] on div "OTHER FREE MATCH MAKING SITES AND AGENCIES /other-free-match-making-sites-and-a…" at bounding box center [413, 208] width 182 height 22
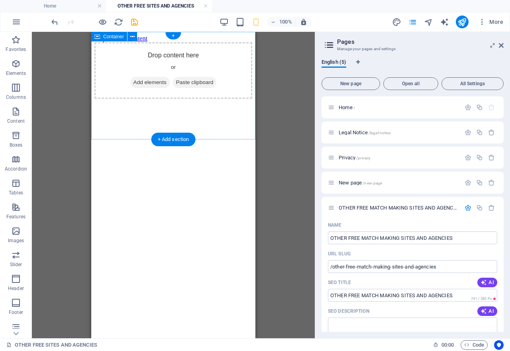
click at [145, 88] on span "Add elements" at bounding box center [149, 82] width 39 height 11
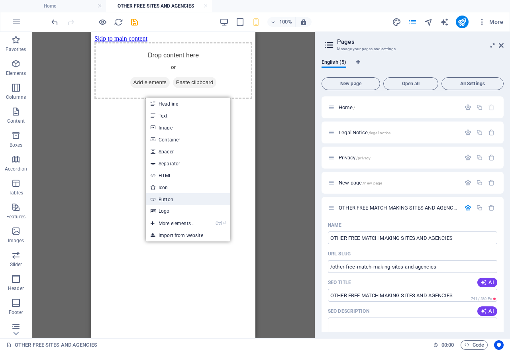
click at [162, 198] on link "Button" at bounding box center [188, 199] width 84 height 12
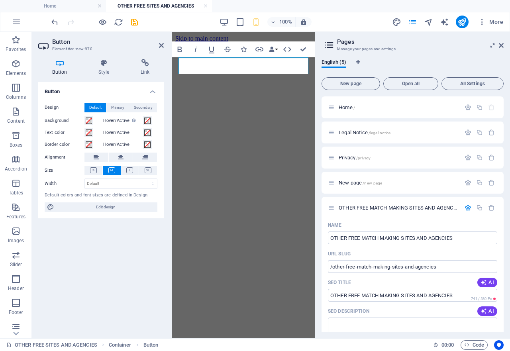
click at [224, 53] on html "Skip to main content FACEBOOKS SITES IN MALAYSIA" at bounding box center [243, 42] width 143 height 21
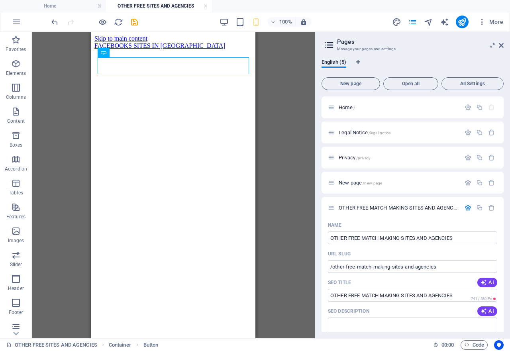
click at [124, 53] on html "Skip to main content FACEBOOKS SITES IN MALAYSIA" at bounding box center [173, 42] width 164 height 21
click at [124, 49] on div "FACEBOOKS SITES IN MALAYSIA" at bounding box center [173, 45] width 158 height 7
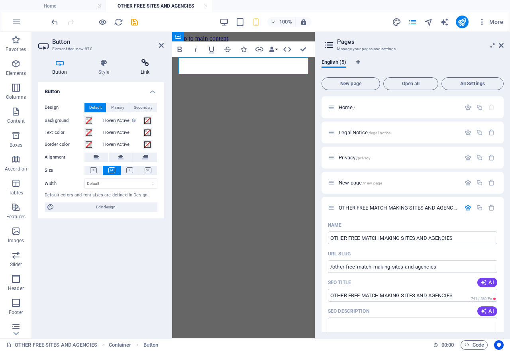
click at [145, 63] on icon at bounding box center [144, 63] width 37 height 8
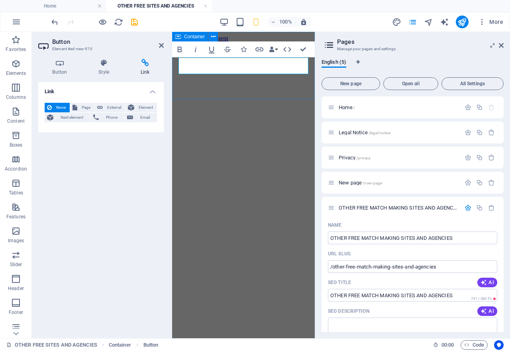
click at [201, 49] on div "FACEBOOKS SITES IN MALAYSIA" at bounding box center [243, 45] width 136 height 7
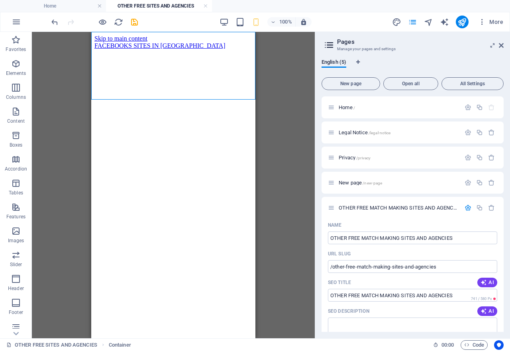
click at [126, 53] on html "Skip to main content FACEBOOKS SITES IN MALAYSIA" at bounding box center [173, 42] width 164 height 21
click at [20, 116] on span "Content" at bounding box center [16, 116] width 32 height 19
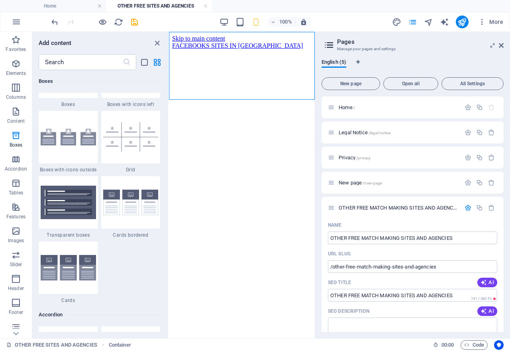
scroll to position [2510, 0]
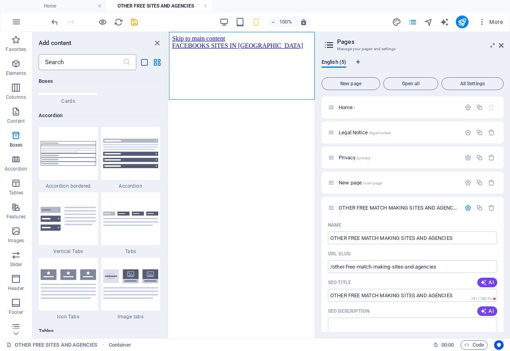
click at [80, 58] on input "text" at bounding box center [81, 62] width 84 height 16
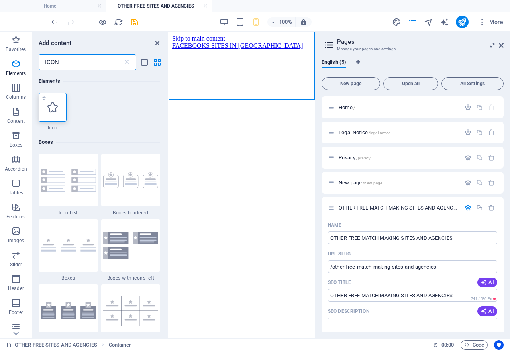
type input "ICON"
click at [53, 113] on div at bounding box center [53, 107] width 28 height 29
click at [169, 113] on div "Container Container Placeholder Button" at bounding box center [242, 185] width 146 height 306
select select "xMidYMid"
select select "px"
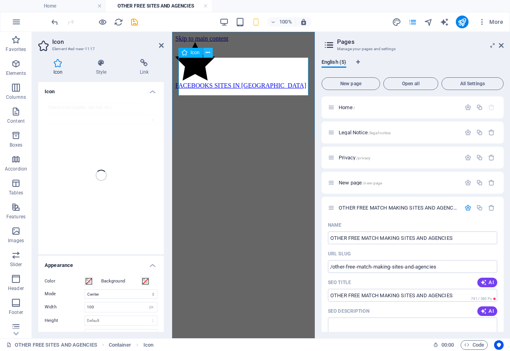
click at [210, 52] on button at bounding box center [208, 53] width 10 height 10
click at [213, 51] on div "Icon" at bounding box center [198, 53] width 39 height 10
click at [208, 51] on icon at bounding box center [208, 53] width 4 height 8
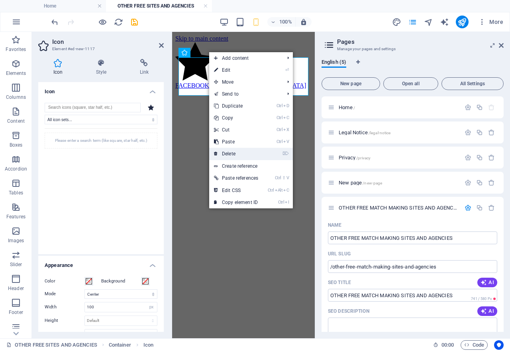
click at [232, 154] on link "⌦ Delete" at bounding box center [236, 154] width 54 height 12
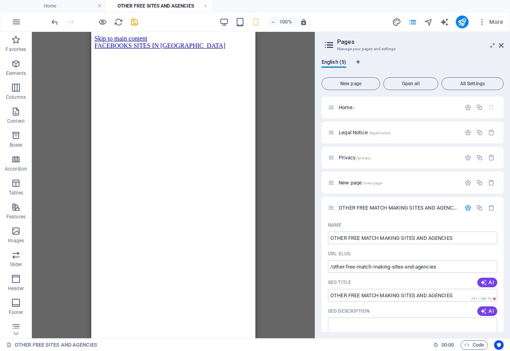
click at [133, 53] on html "Skip to main content FACEBOOKS SITES IN MALAYSIA" at bounding box center [173, 42] width 164 height 21
click at [14, 140] on span "Boxes" at bounding box center [16, 140] width 32 height 19
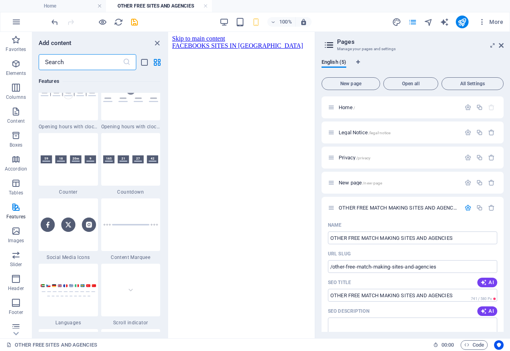
scroll to position [3553, 0]
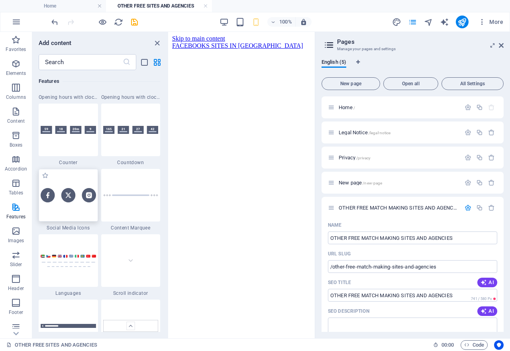
click at [57, 213] on div at bounding box center [68, 195] width 59 height 53
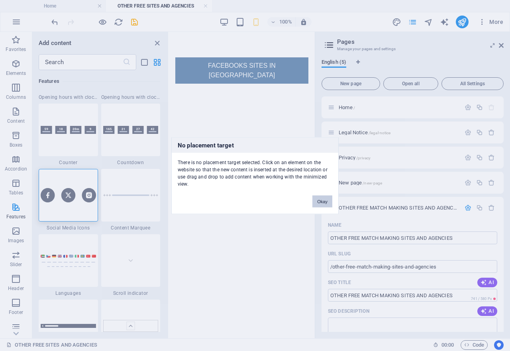
click at [320, 205] on button "Okay" at bounding box center [322, 201] width 20 height 12
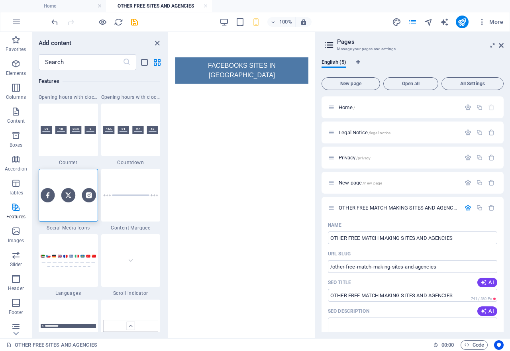
click at [200, 109] on html "Skip to main content FACEBOOKS SITES IN MALAYSIA" at bounding box center [242, 70] width 146 height 77
click at [243, 99] on div "+ Add section" at bounding box center [242, 100] width 44 height 14
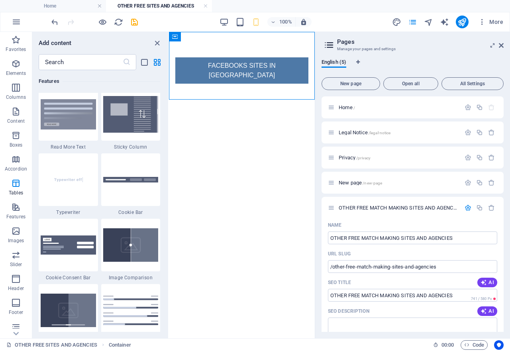
scroll to position [1394, 0]
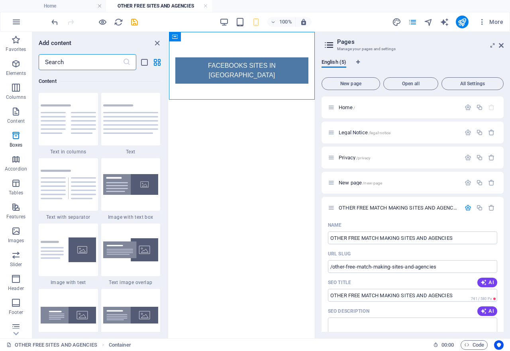
click at [58, 65] on input "text" at bounding box center [81, 62] width 84 height 16
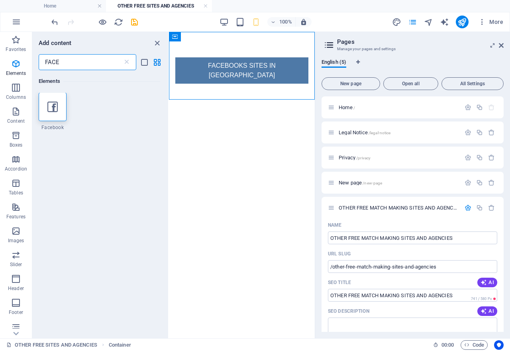
scroll to position [0, 0]
type input "FACE"
click at [55, 112] on div at bounding box center [53, 107] width 28 height 29
select select "%"
select select "px"
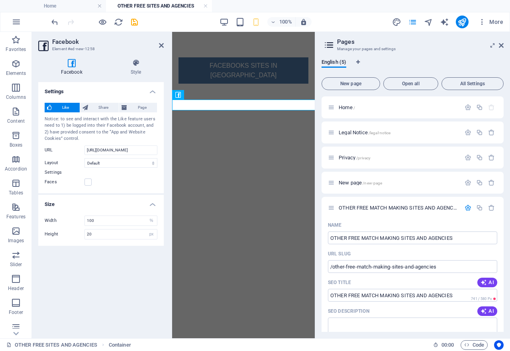
click at [55, 112] on div "Like Share Page" at bounding box center [101, 108] width 113 height 10
click at [141, 107] on span "Page" at bounding box center [142, 108] width 25 height 10
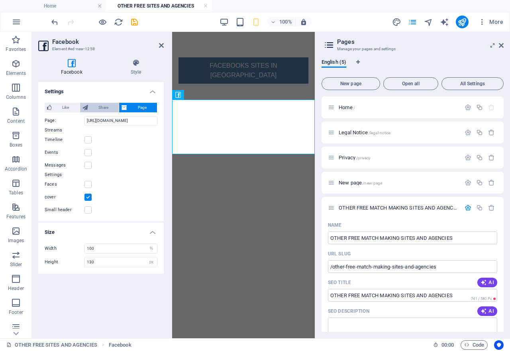
click at [101, 108] on span "Share" at bounding box center [103, 108] width 26 height 10
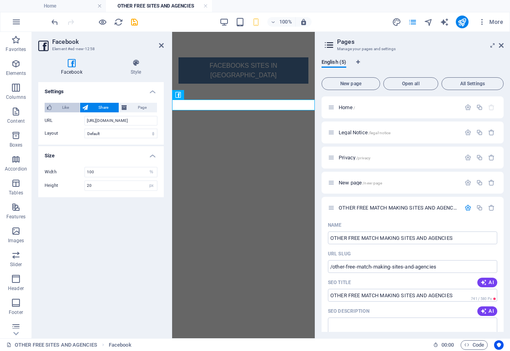
click at [70, 107] on span "Like" at bounding box center [65, 108] width 23 height 10
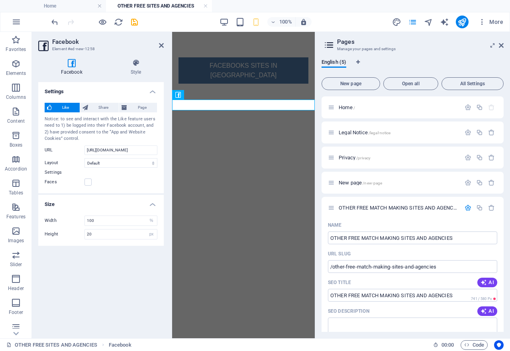
click at [194, 120] on html "Skip to main content FACEBOOKS SITES IN MALAYSIA" at bounding box center [243, 76] width 143 height 88
click at [210, 98] on button at bounding box center [214, 95] width 10 height 10
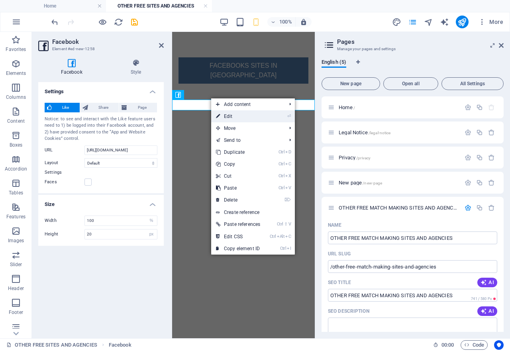
click at [234, 120] on link "⏎ Edit" at bounding box center [238, 116] width 54 height 12
click at [234, 120] on html "Skip to main content FACEBOOKS SITES IN MALAYSIA" at bounding box center [243, 76] width 143 height 88
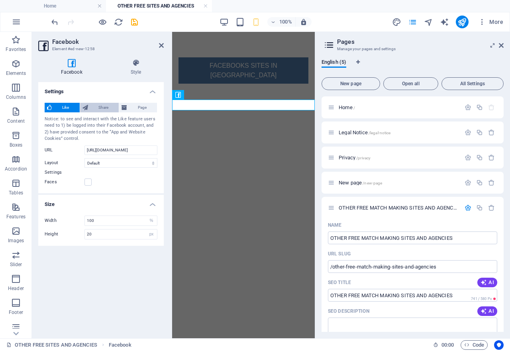
click at [104, 108] on span "Share" at bounding box center [103, 108] width 26 height 10
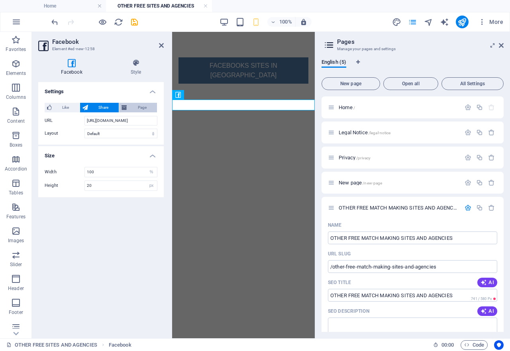
click at [144, 109] on span "Page" at bounding box center [142, 108] width 25 height 10
type input "130"
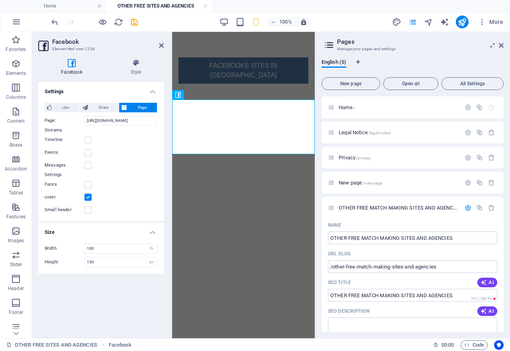
click at [263, 153] on div at bounding box center [243, 136] width 143 height 55
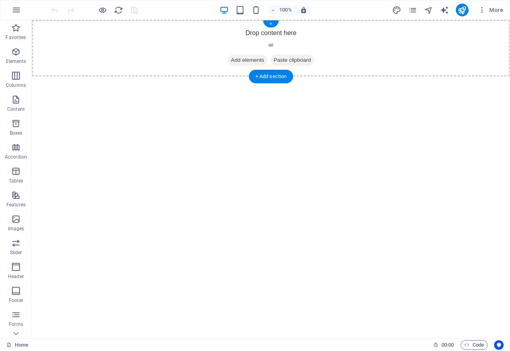
click at [278, 34] on div "Drop content here or Add elements Paste clipboard" at bounding box center [271, 48] width 478 height 57
click at [274, 30] on div "Drop content here or Add elements Paste clipboard" at bounding box center [271, 48] width 478 height 57
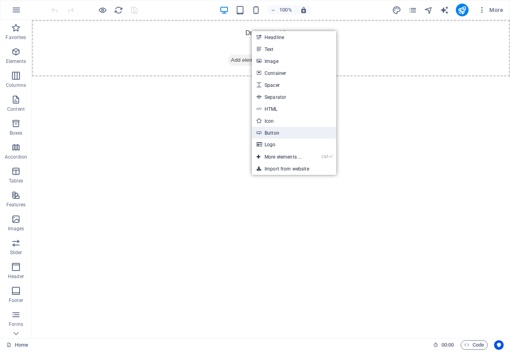
click at [275, 134] on link "Button" at bounding box center [294, 133] width 84 height 12
click at [135, 77] on html "Skip to main content Drop content here or Add elements Paste clipboard" at bounding box center [271, 48] width 478 height 57
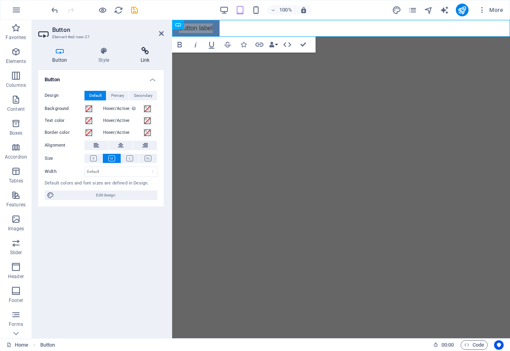
click at [145, 59] on h4 "Link" at bounding box center [144, 55] width 37 height 17
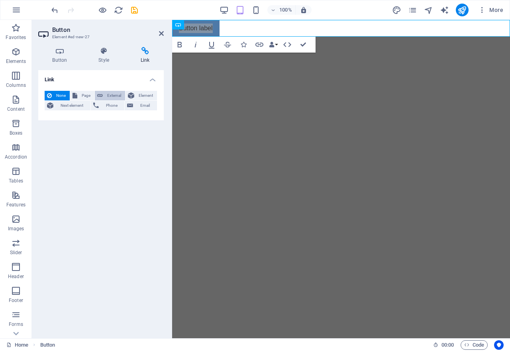
click at [115, 96] on span "External" at bounding box center [114, 96] width 18 height 10
select select "blank"
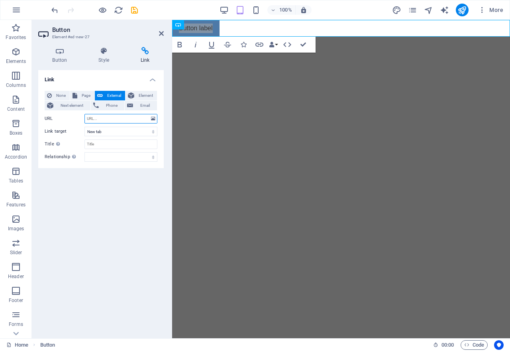
paste input "[URL][DOMAIN_NAME]"
type input "[URL][DOMAIN_NAME]"
click at [61, 54] on icon at bounding box center [59, 51] width 43 height 8
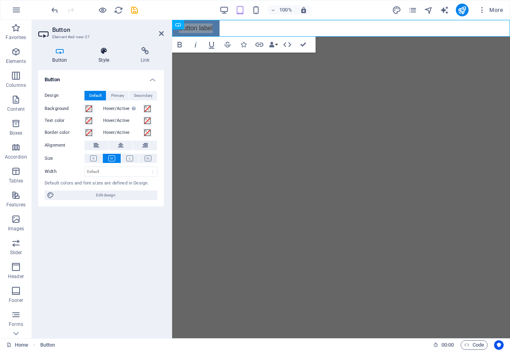
click at [103, 52] on icon at bounding box center [103, 51] width 39 height 8
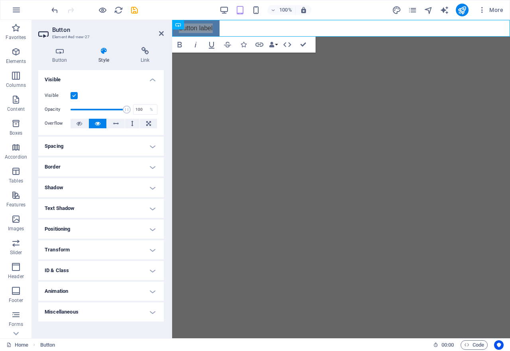
click at [152, 293] on h4 "Animation" at bounding box center [101, 291] width 126 height 19
click at [154, 168] on h4 "Border" at bounding box center [101, 166] width 126 height 19
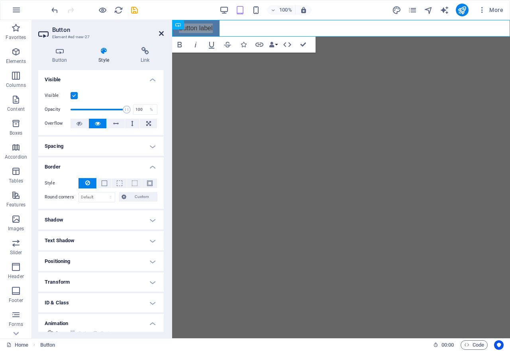
drag, startPoint x: 161, startPoint y: 31, endPoint x: 82, endPoint y: 88, distance: 97.3
click at [161, 31] on icon at bounding box center [161, 33] width 5 height 6
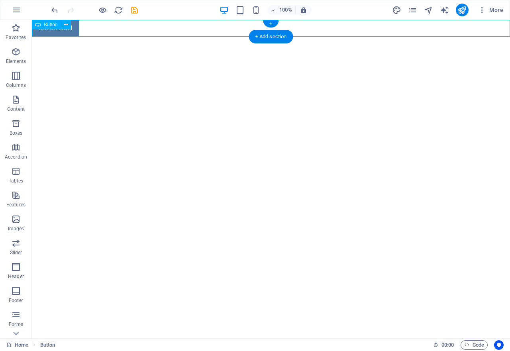
click at [57, 31] on div "Button label" at bounding box center [271, 28] width 478 height 17
click at [91, 29] on div "Button label" at bounding box center [271, 28] width 478 height 17
click at [64, 23] on icon at bounding box center [66, 25] width 4 height 8
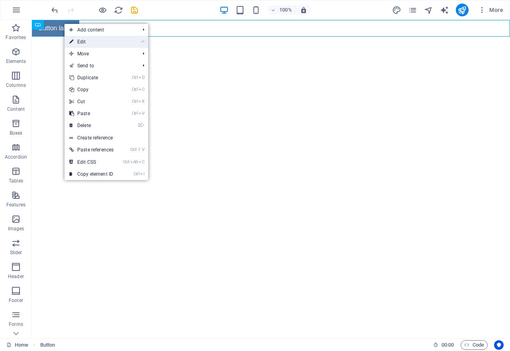
click at [81, 43] on link "⏎ Edit" at bounding box center [92, 42] width 54 height 12
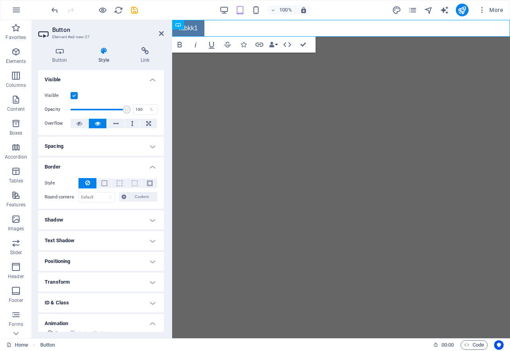
click at [235, 37] on html "Skip to main content fabkk1" at bounding box center [341, 28] width 338 height 17
click at [105, 53] on icon at bounding box center [103, 51] width 39 height 8
click at [63, 52] on icon at bounding box center [59, 51] width 43 height 8
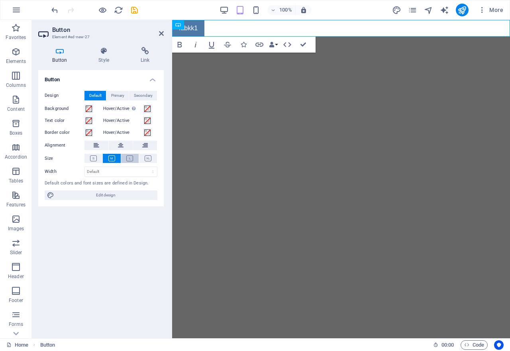
click at [130, 157] on icon at bounding box center [129, 158] width 7 height 6
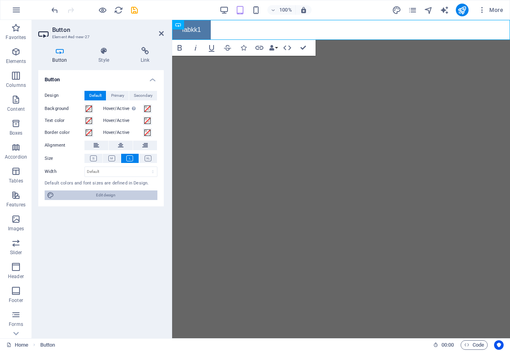
click at [112, 194] on span "Edit design" at bounding box center [106, 195] width 98 height 10
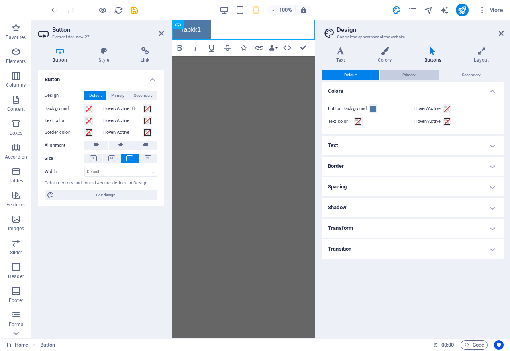
click at [409, 71] on span "Primary" at bounding box center [408, 75] width 13 height 10
click at [439, 57] on h4 "Buttons" at bounding box center [434, 55] width 49 height 17
click at [433, 57] on h4 "Buttons" at bounding box center [434, 55] width 49 height 17
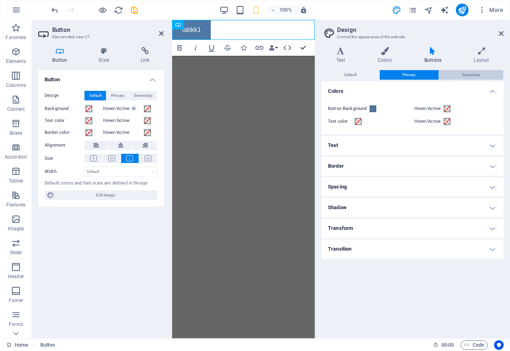
click at [469, 79] on span "Secondary" at bounding box center [471, 75] width 19 height 10
click at [432, 54] on icon at bounding box center [433, 51] width 46 height 8
click at [499, 33] on icon at bounding box center [501, 33] width 5 height 6
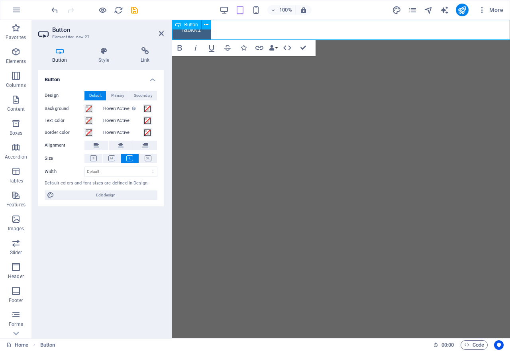
click at [189, 35] on link "fabkk1" at bounding box center [191, 30] width 39 height 20
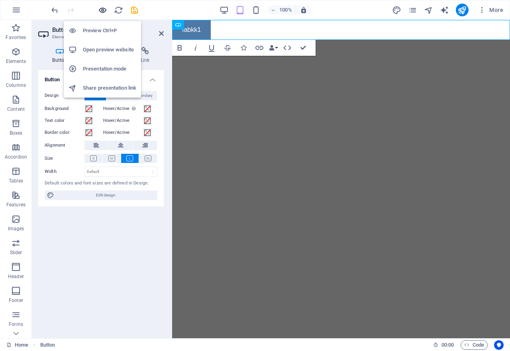
click at [102, 7] on icon "button" at bounding box center [102, 10] width 9 height 9
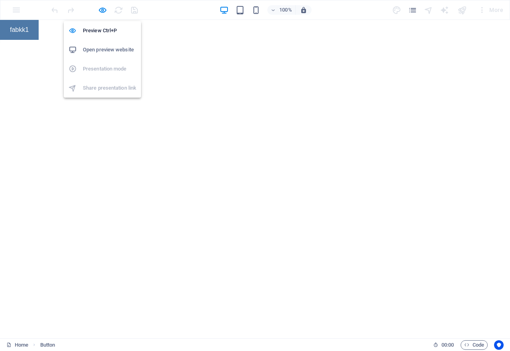
click at [95, 49] on h6 "Open preview website" at bounding box center [109, 50] width 53 height 10
click at [144, 40] on html "Skip to main content fabkk1" at bounding box center [255, 30] width 510 height 20
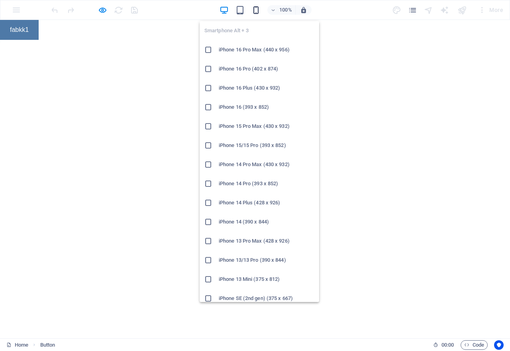
click at [258, 8] on icon "button" at bounding box center [255, 10] width 9 height 9
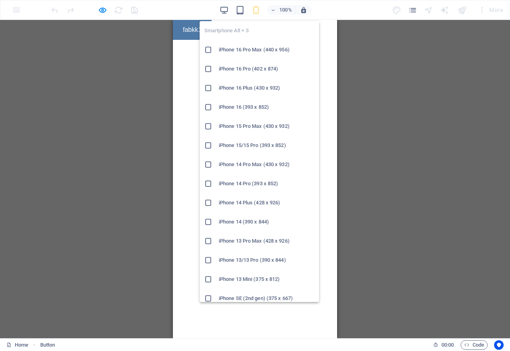
click at [241, 263] on h6 "iPhone 13/13 Pro (390 x 844)" at bounding box center [267, 260] width 96 height 10
click at [257, 14] on icon "button" at bounding box center [255, 10] width 9 height 9
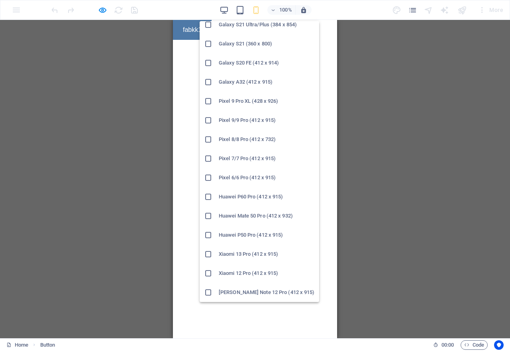
click at [235, 274] on h6 "Xiaomi 12 Pro (412 x 915)" at bounding box center [267, 274] width 96 height 10
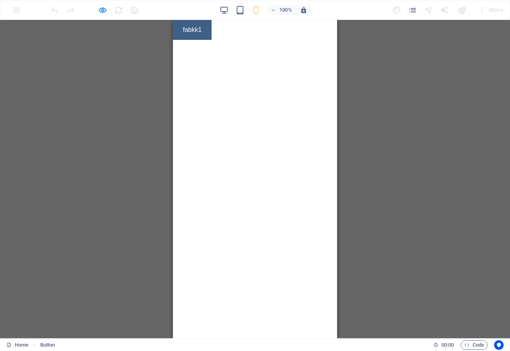
click at [198, 32] on link "fabkk1" at bounding box center [192, 30] width 39 height 20
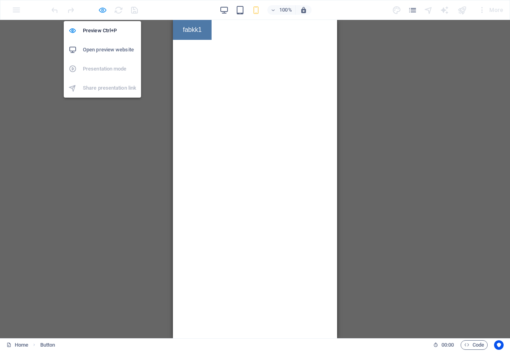
click at [100, 8] on icon "button" at bounding box center [102, 10] width 9 height 9
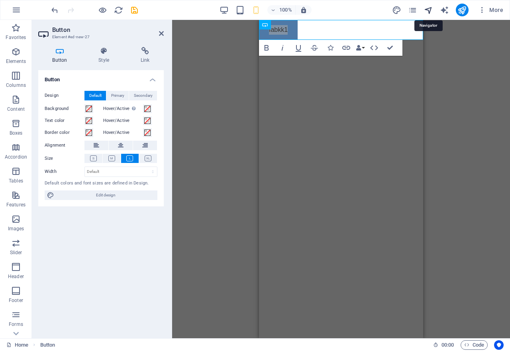
click at [428, 9] on icon "navigator" at bounding box center [428, 10] width 9 height 9
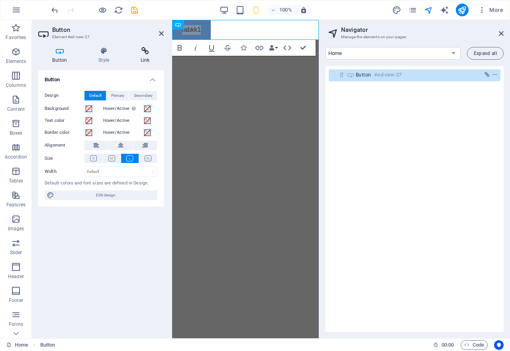
click at [145, 50] on icon at bounding box center [144, 51] width 37 height 8
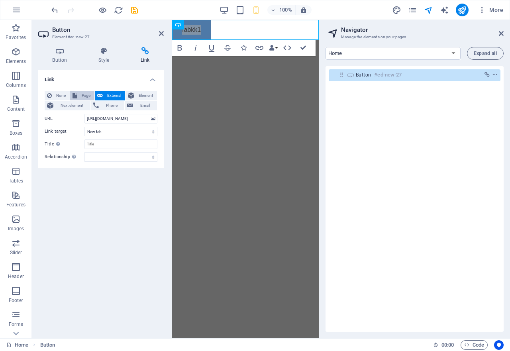
click at [84, 97] on span "Page" at bounding box center [86, 96] width 12 height 10
select select
click at [84, 97] on span "Page" at bounding box center [86, 96] width 12 height 10
click at [143, 98] on span "Element" at bounding box center [146, 96] width 18 height 10
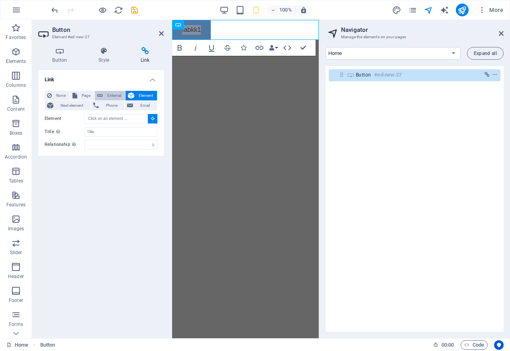
click at [113, 94] on span "External" at bounding box center [114, 96] width 18 height 10
select select "blank"
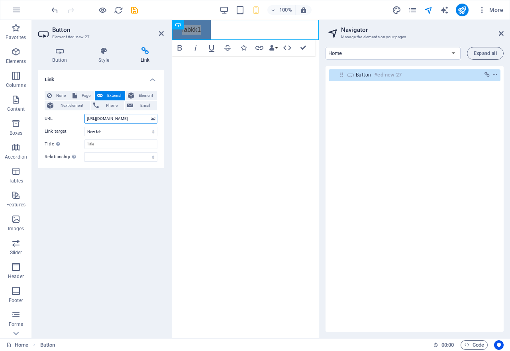
scroll to position [0, 42]
click at [214, 40] on html "Skip to main content fabkk1" at bounding box center [245, 30] width 147 height 20
click at [56, 55] on icon at bounding box center [59, 51] width 43 height 8
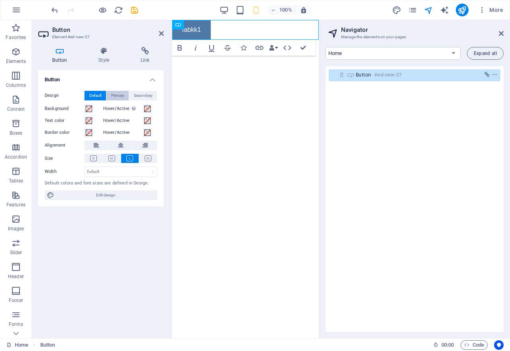
click at [117, 94] on span "Primary" at bounding box center [117, 96] width 13 height 10
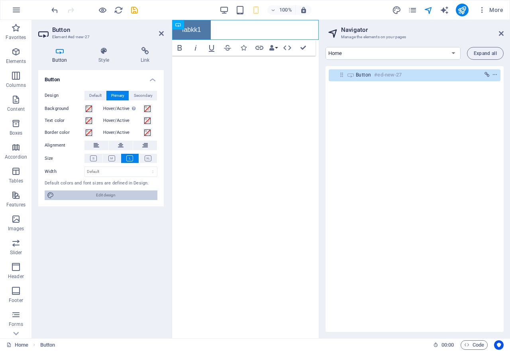
click at [94, 193] on span "Edit design" at bounding box center [106, 195] width 98 height 10
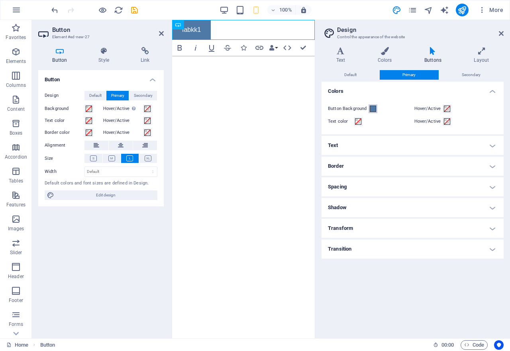
click at [371, 109] on span at bounding box center [373, 109] width 6 height 6
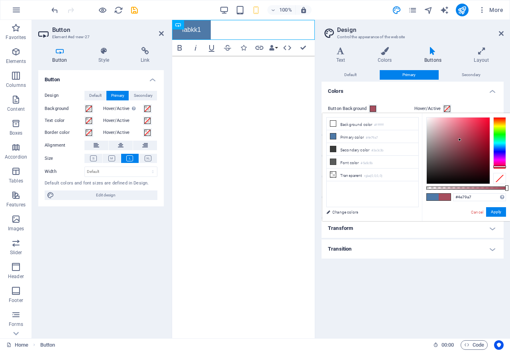
type input "#a74e5e"
click at [496, 167] on div at bounding box center [499, 143] width 13 height 52
click at [493, 211] on button "Apply" at bounding box center [496, 212] width 20 height 10
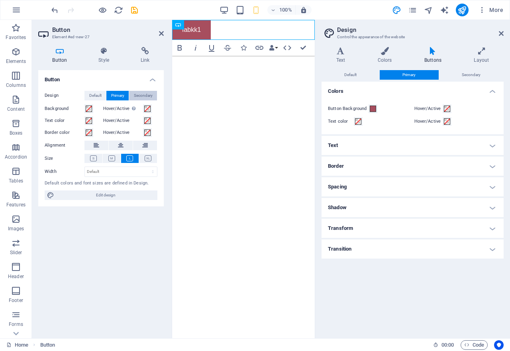
click at [143, 96] on span "Secondary" at bounding box center [143, 96] width 19 height 10
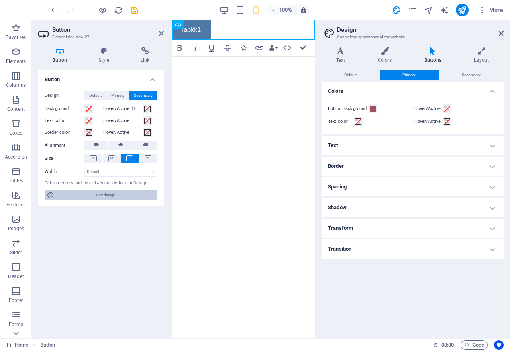
click at [102, 198] on span "Edit design" at bounding box center [106, 195] width 98 height 10
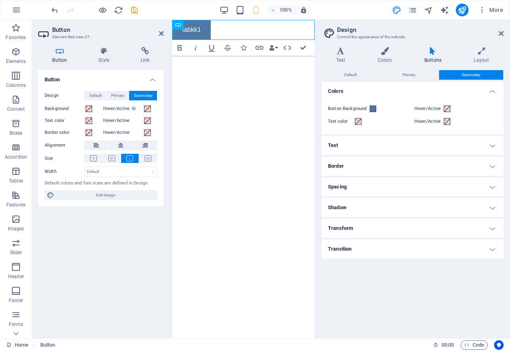
click at [495, 248] on h4 "Transition" at bounding box center [413, 249] width 182 height 19
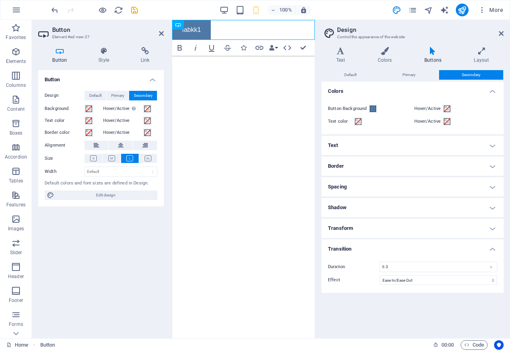
click at [492, 231] on h4 "Transform" at bounding box center [413, 228] width 182 height 19
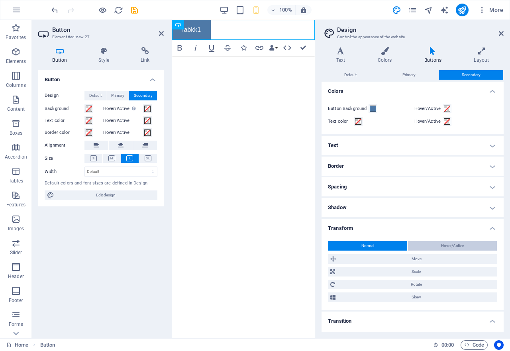
click at [451, 248] on span "Hover/Active" at bounding box center [452, 246] width 23 height 10
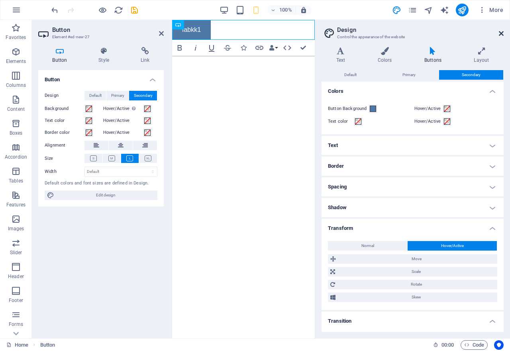
click at [499, 33] on icon at bounding box center [501, 33] width 5 height 6
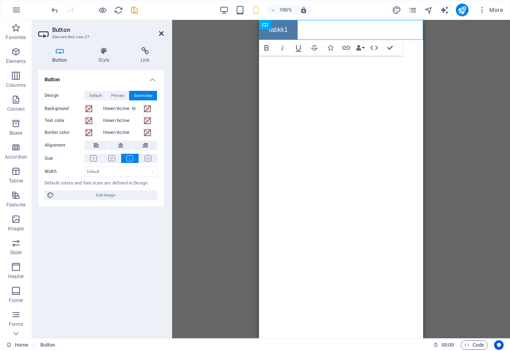
click at [160, 33] on icon at bounding box center [161, 33] width 5 height 6
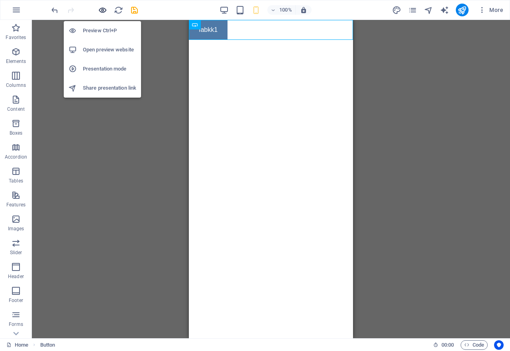
click at [103, 11] on icon "button" at bounding box center [102, 10] width 9 height 9
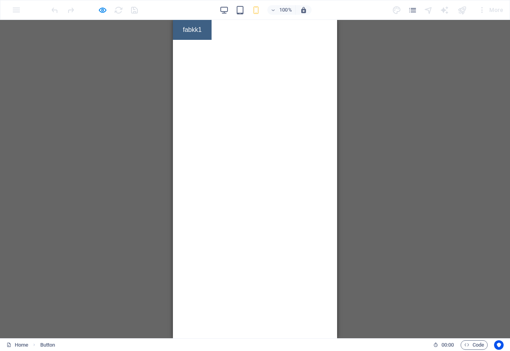
click at [191, 33] on link "fabkk1" at bounding box center [192, 30] width 39 height 20
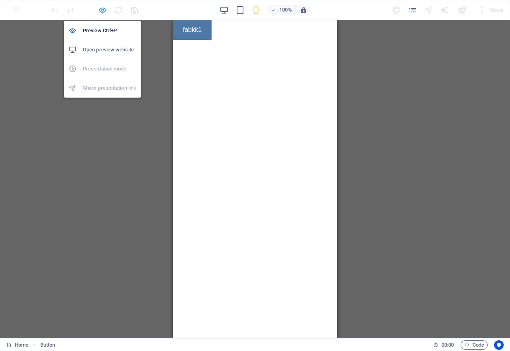
click at [104, 13] on icon "button" at bounding box center [102, 10] width 9 height 9
click at [103, 10] on icon "button" at bounding box center [102, 10] width 9 height 9
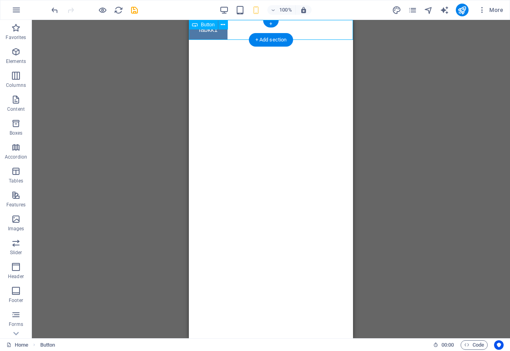
click at [243, 32] on div "fabkk1" at bounding box center [271, 30] width 164 height 20
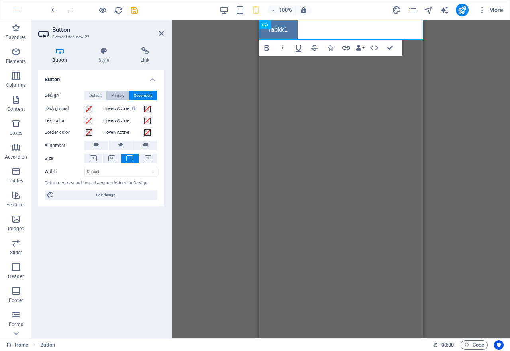
click at [123, 94] on span "Primary" at bounding box center [117, 96] width 13 height 10
click at [137, 94] on span "Secondary" at bounding box center [143, 96] width 19 height 10
click at [112, 96] on span "Primary" at bounding box center [117, 96] width 13 height 10
click at [145, 96] on span "Secondary" at bounding box center [143, 96] width 19 height 10
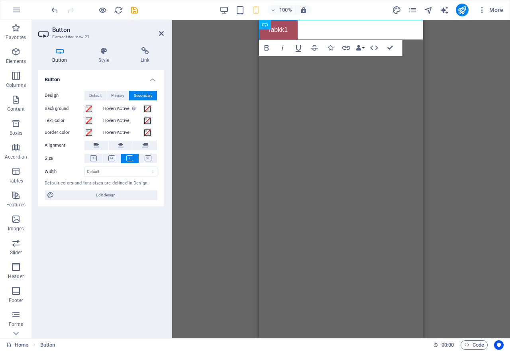
click at [145, 96] on span "Secondary" at bounding box center [143, 96] width 19 height 10
click at [111, 97] on span "Primary" at bounding box center [117, 96] width 13 height 10
click at [105, 57] on h4 "Style" at bounding box center [105, 55] width 42 height 17
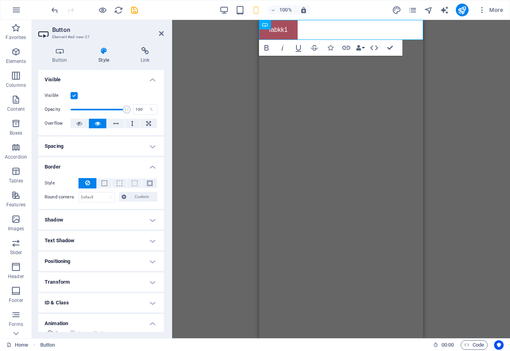
click at [105, 57] on h4 "Style" at bounding box center [105, 55] width 42 height 17
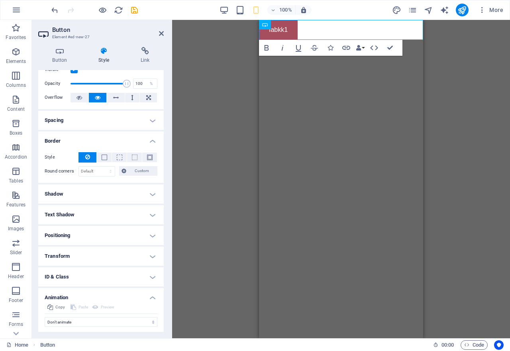
scroll to position [48, 0]
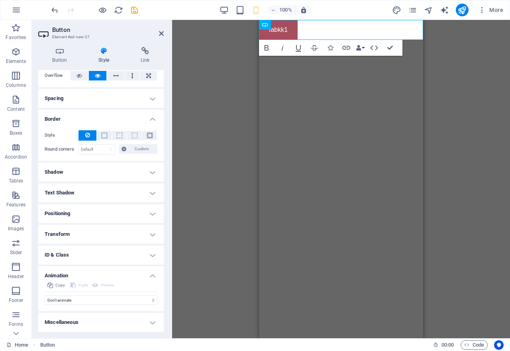
click at [152, 192] on h4 "Text Shadow" at bounding box center [101, 192] width 126 height 19
click at [134, 194] on h4 "Text Shadow" at bounding box center [101, 192] width 126 height 19
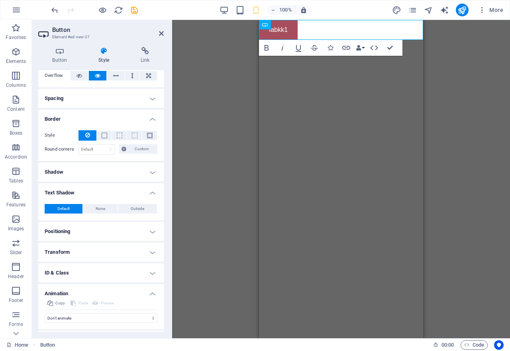
click at [134, 194] on h4 "Text Shadow" at bounding box center [101, 190] width 126 height 14
click at [134, 210] on span "Outside" at bounding box center [138, 209] width 14 height 10
type input "2"
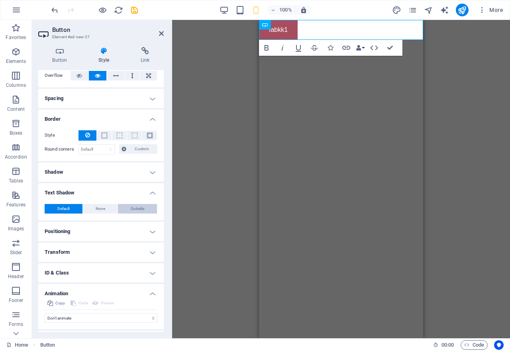
type input "4"
click at [134, 210] on span "Outside" at bounding box center [138, 209] width 14 height 10
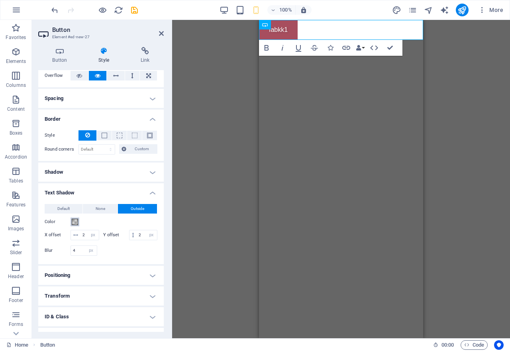
click at [74, 222] on span at bounding box center [75, 222] width 6 height 6
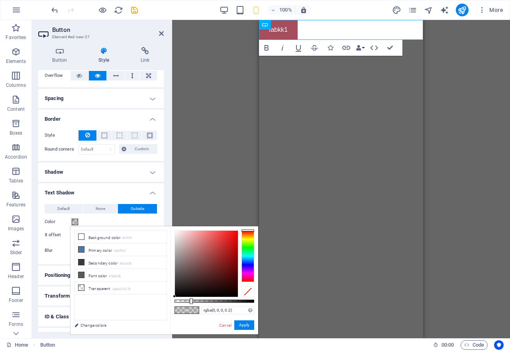
click at [248, 253] on div at bounding box center [247, 256] width 13 height 52
click at [248, 232] on div at bounding box center [247, 231] width 13 height 2
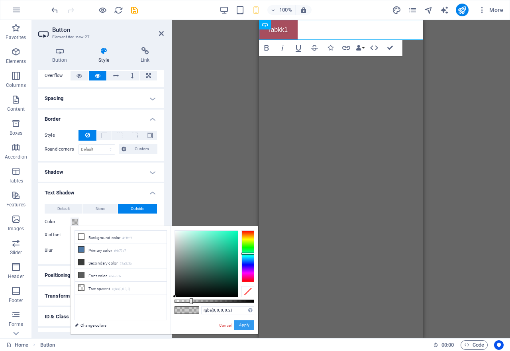
click at [246, 323] on button "Apply" at bounding box center [244, 325] width 20 height 10
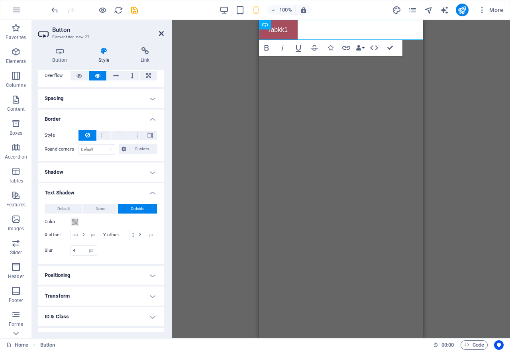
click at [163, 34] on icon at bounding box center [161, 33] width 5 height 6
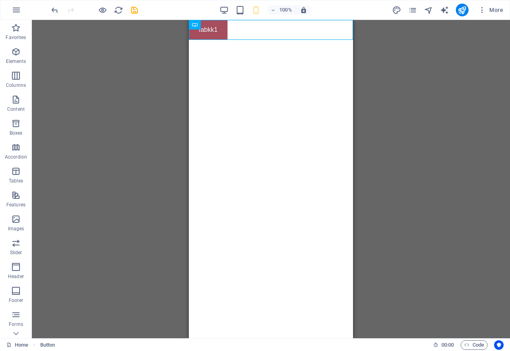
click at [163, 34] on div "Placeholder Button" at bounding box center [271, 179] width 478 height 318
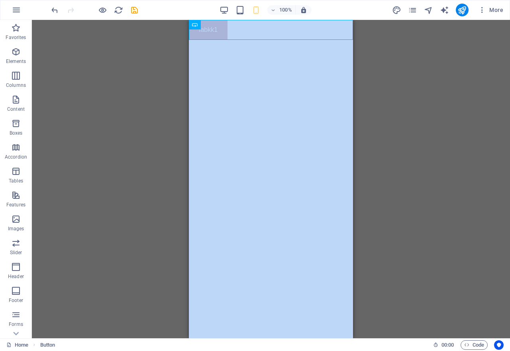
click at [148, 148] on div "Placeholder Button" at bounding box center [271, 179] width 478 height 318
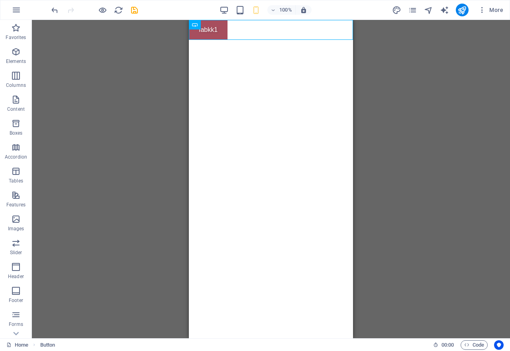
click at [201, 40] on html "Skip to main content fabkk1" at bounding box center [271, 30] width 164 height 20
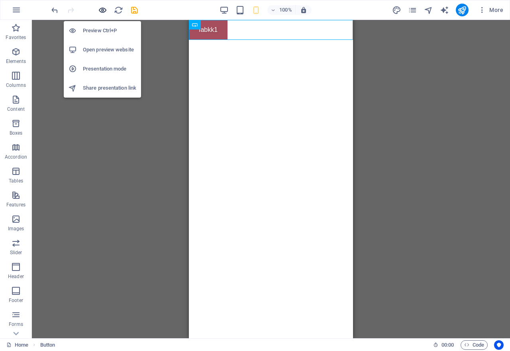
click at [102, 11] on icon "button" at bounding box center [102, 10] width 9 height 9
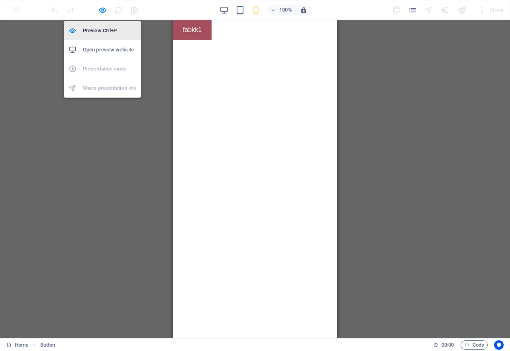
click at [105, 31] on h6 "Preview Ctrl+P" at bounding box center [109, 31] width 53 height 10
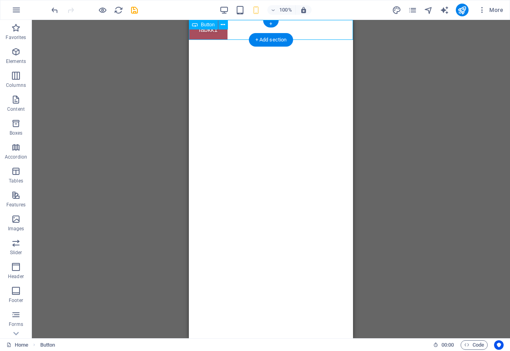
click at [215, 33] on div "fabkk1" at bounding box center [271, 30] width 164 height 20
click at [255, 40] on html "Skip to main content fabkk1" at bounding box center [271, 30] width 164 height 20
click at [207, 34] on div "fabkk1" at bounding box center [271, 30] width 164 height 20
click at [269, 24] on div "+" at bounding box center [271, 23] width 16 height 7
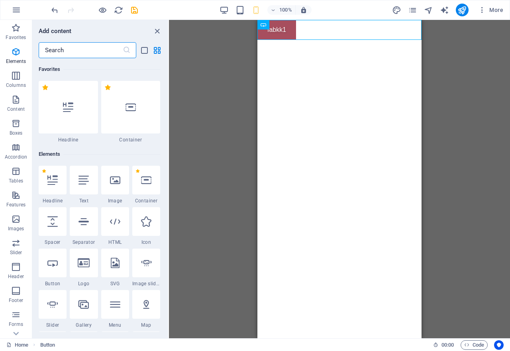
scroll to position [1394, 0]
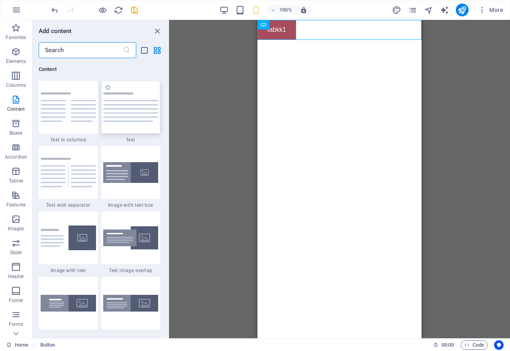
click at [125, 127] on div at bounding box center [130, 107] width 59 height 53
click at [169, 127] on div "Placeholder Button" at bounding box center [339, 179] width 341 height 318
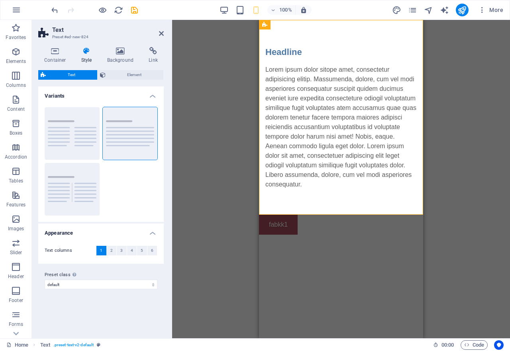
click at [299, 235] on html "Skip to main content Headline Lorem ipsum dolor sitope amet, consectetur adipis…" at bounding box center [341, 127] width 164 height 215
click at [293, 210] on icon at bounding box center [293, 210] width 4 height 8
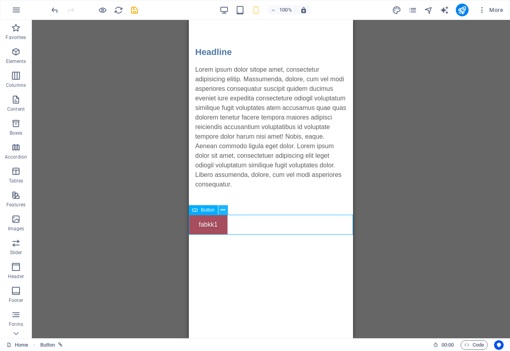
click at [222, 210] on icon at bounding box center [223, 210] width 4 height 8
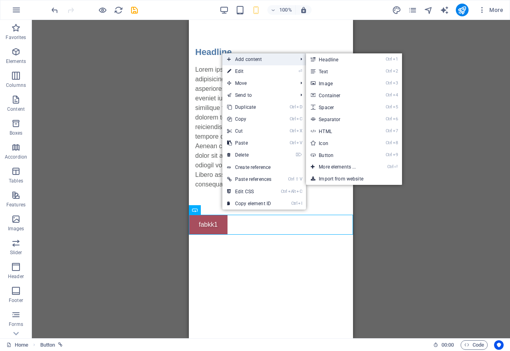
click at [240, 61] on span "Add content" at bounding box center [258, 59] width 72 height 12
click at [321, 143] on link "Ctrl 8 Icon" at bounding box center [339, 143] width 66 height 12
select select "xMidYMid"
select select "px"
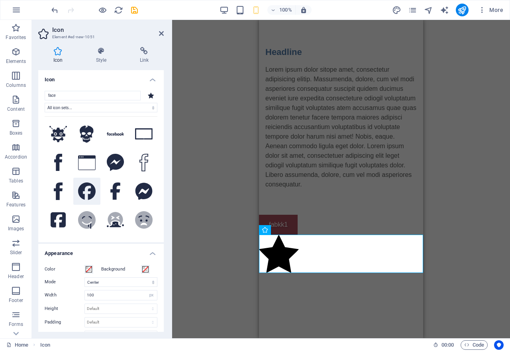
type input "face"
click at [85, 191] on icon at bounding box center [87, 192] width 18 height 18
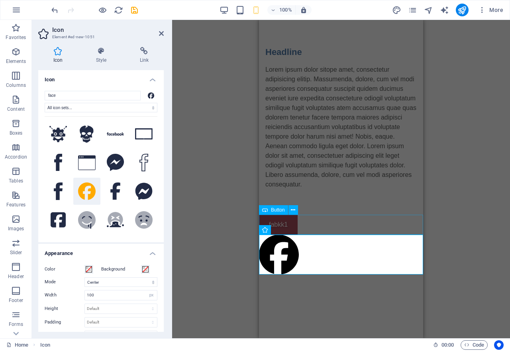
click at [344, 222] on div "fabkk1" at bounding box center [341, 225] width 164 height 20
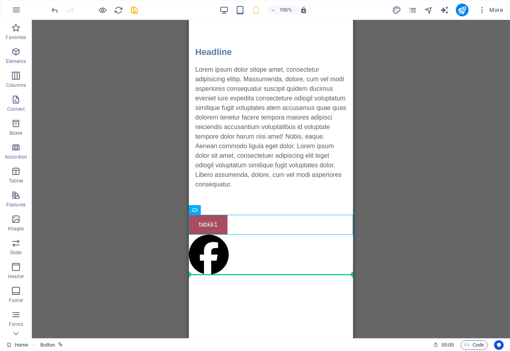
drag, startPoint x: 395, startPoint y: 232, endPoint x: 245, endPoint y: 295, distance: 162.1
click at [226, 277] on html "Skip to main content Headline Lorem ipsum dolor sitope amet, consectetur adipis…" at bounding box center [271, 148] width 164 height 257
drag, startPoint x: 196, startPoint y: 225, endPoint x: 245, endPoint y: 287, distance: 78.7
click at [245, 277] on html "Skip to main content Headline Lorem ipsum dolor sitope amet, consectetur adipis…" at bounding box center [271, 148] width 164 height 257
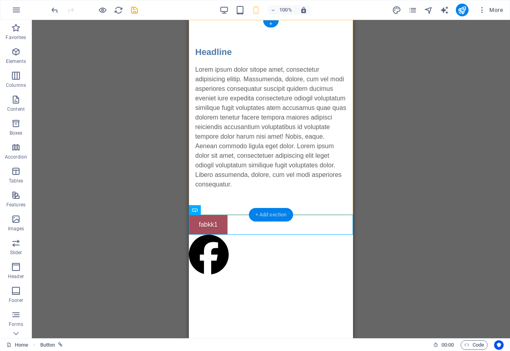
click at [256, 214] on div "+ Add section" at bounding box center [271, 215] width 44 height 14
click at [256, 214] on div "Placeholder Button Text Text H2 Spacer Icon + + Add section" at bounding box center [271, 179] width 478 height 318
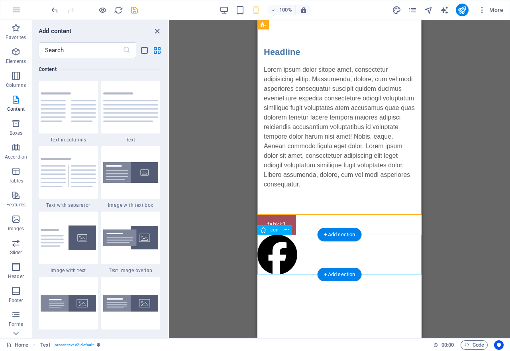
click at [318, 255] on figure at bounding box center [339, 256] width 164 height 43
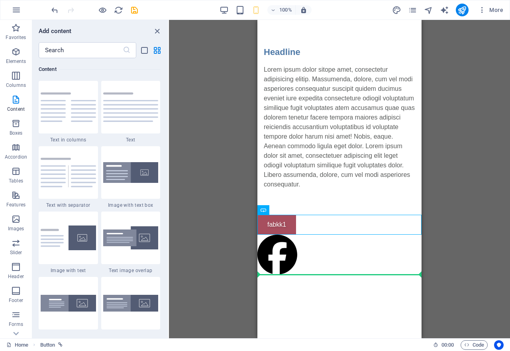
drag, startPoint x: 531, startPoint y: 231, endPoint x: 300, endPoint y: 294, distance: 238.8
drag, startPoint x: 522, startPoint y: 231, endPoint x: 277, endPoint y: 279, distance: 250.6
click at [277, 277] on html "Skip to main content Headline Lorem ipsum dolor sitope amet, consectetur adipis…" at bounding box center [339, 148] width 164 height 257
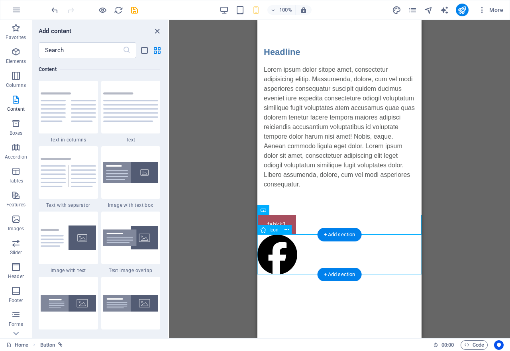
click at [278, 273] on html "Skip to main content Headline Lorem ipsum dolor sitope amet, consectetur adipis…" at bounding box center [339, 148] width 164 height 257
click at [278, 273] on figure at bounding box center [339, 256] width 164 height 43
select select "xMidYMid"
select select "px"
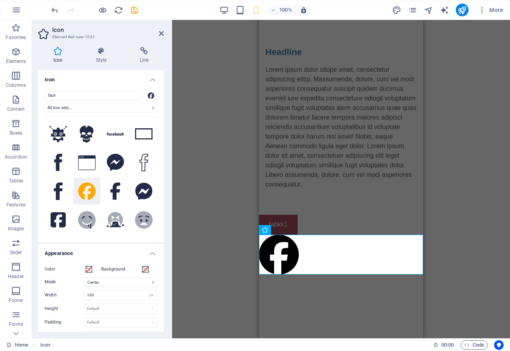
click at [297, 277] on html "Skip to main content Headline Lorem ipsum dolor sitope amet, consectetur adipis…" at bounding box center [341, 148] width 164 height 257
click at [330, 222] on div "fabkk1" at bounding box center [341, 225] width 164 height 20
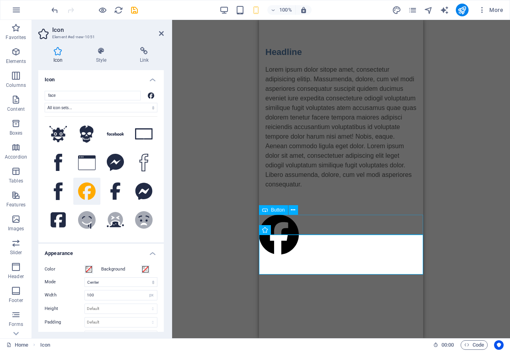
select select "px"
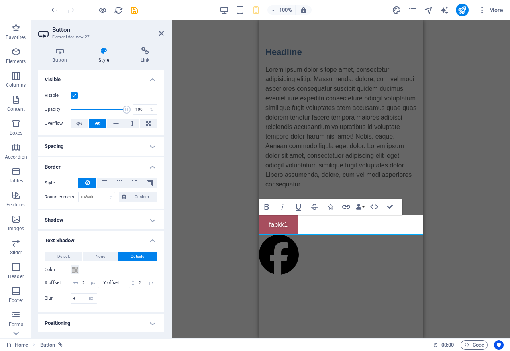
click at [358, 231] on div "fabkk1" at bounding box center [341, 225] width 164 height 20
click at [323, 220] on div "fabkk1" at bounding box center [341, 225] width 164 height 20
click at [292, 277] on html "Skip to main content Headline Lorem ipsum dolor sitope amet, consectetur adipis…" at bounding box center [341, 148] width 164 height 257
click at [337, 220] on div "fabkk1" at bounding box center [341, 225] width 164 height 20
click at [145, 48] on icon at bounding box center [144, 51] width 37 height 8
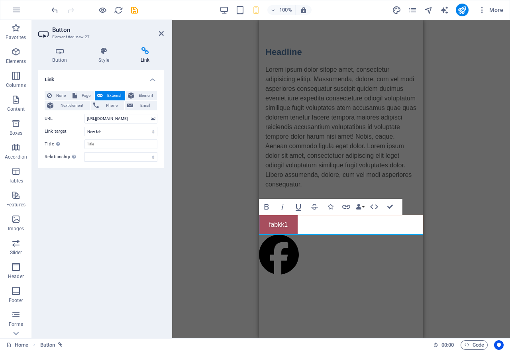
click at [145, 48] on icon at bounding box center [144, 51] width 37 height 8
click at [163, 33] on icon at bounding box center [161, 33] width 5 height 6
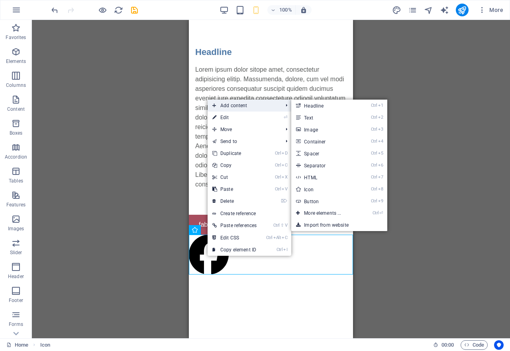
click at [232, 104] on span "Add content" at bounding box center [244, 106] width 72 height 12
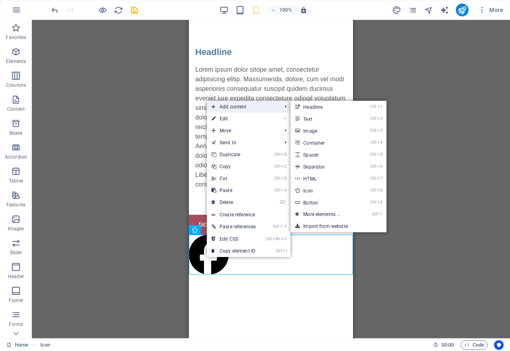
click at [238, 105] on span "Add content" at bounding box center [243, 107] width 72 height 12
click at [313, 202] on link "Ctrl 9 Button" at bounding box center [324, 202] width 66 height 12
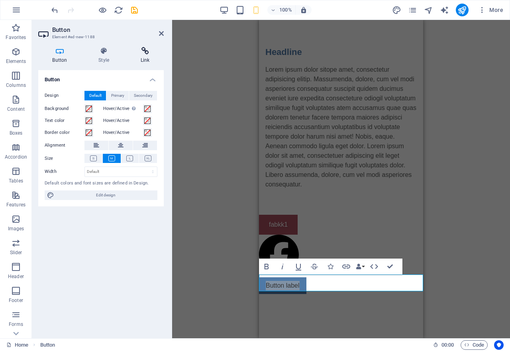
click at [142, 53] on icon at bounding box center [144, 51] width 37 height 8
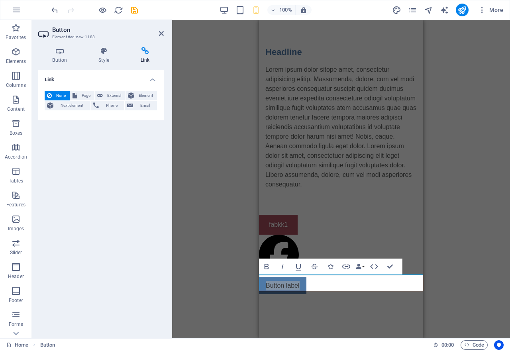
click at [142, 53] on icon at bounding box center [144, 51] width 37 height 8
click at [73, 107] on span "Next element" at bounding box center [72, 106] width 32 height 10
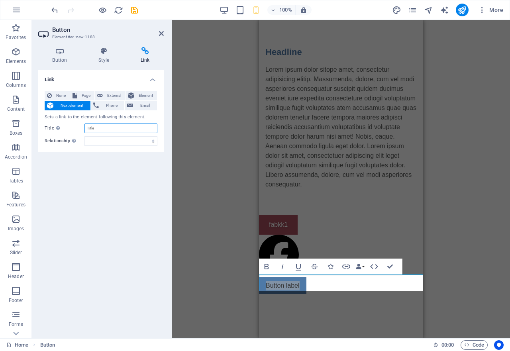
click at [102, 128] on input "Title Additional link description, should not be the same as the link text. The…" at bounding box center [120, 129] width 73 height 10
type input "button"
click at [75, 105] on span "Next element" at bounding box center [72, 106] width 32 height 10
click at [286, 285] on link "Button label" at bounding box center [282, 285] width 47 height 17
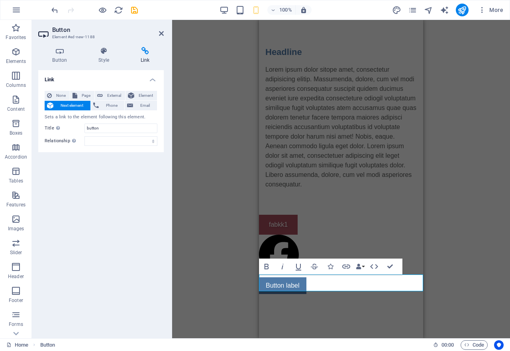
click at [226, 307] on div "Placeholder Button Text Text H2 Spacer Icon Button Bold Italic Underline Strike…" at bounding box center [341, 179] width 338 height 318
click at [161, 32] on icon at bounding box center [161, 33] width 5 height 6
click at [172, 32] on div "Placeholder Button Text Text H2 Spacer Icon Button Bold Italic Underline Strike…" at bounding box center [341, 179] width 338 height 318
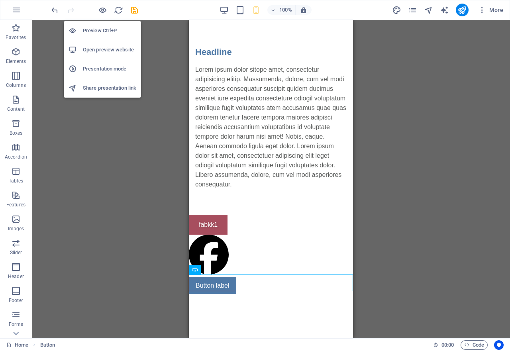
click at [114, 47] on h6 "Open preview website" at bounding box center [109, 50] width 53 height 10
click at [103, 7] on icon "button" at bounding box center [102, 10] width 9 height 9
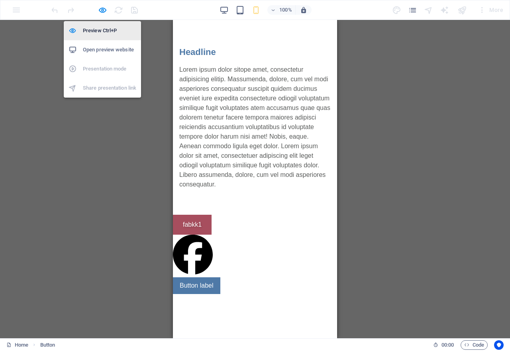
click at [100, 33] on h6 "Preview Ctrl+P" at bounding box center [109, 31] width 53 height 10
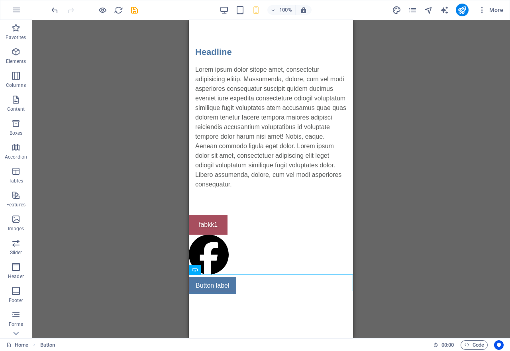
click at [110, 183] on div "Placeholder Button Text Text H2 Spacer Icon Button" at bounding box center [271, 179] width 478 height 318
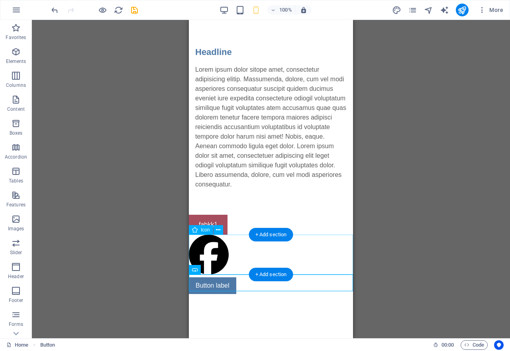
click at [205, 259] on figure at bounding box center [271, 256] width 164 height 43
select select "xMidYMid"
select select "px"
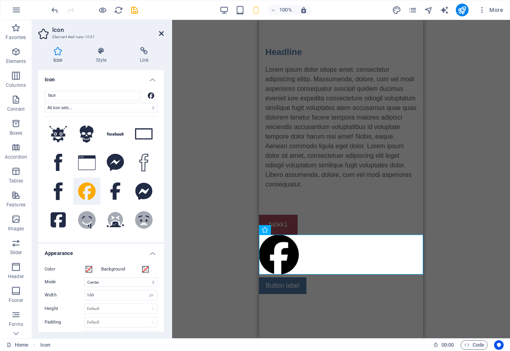
click at [160, 35] on icon at bounding box center [161, 33] width 5 height 6
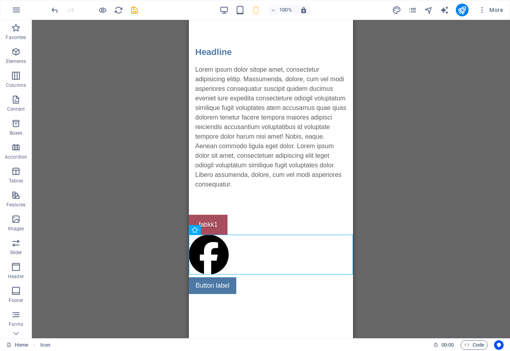
click at [160, 35] on div "Placeholder Button Text Text H2 Spacer Icon Button" at bounding box center [271, 179] width 478 height 318
click at [82, 245] on div "Placeholder Button Text Text H2 Spacer Icon Button" at bounding box center [271, 179] width 478 height 318
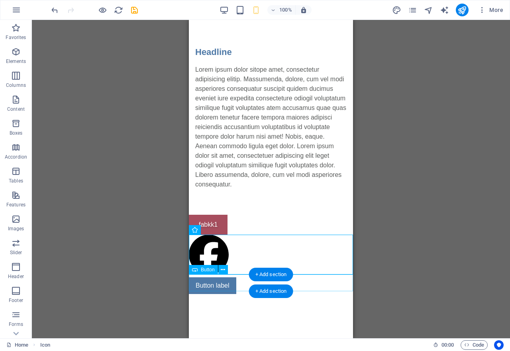
click at [211, 287] on div "Button label" at bounding box center [271, 285] width 164 height 17
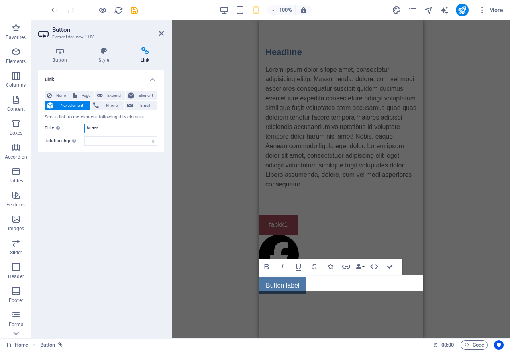
click at [100, 129] on input "button" at bounding box center [120, 129] width 73 height 10
click at [145, 96] on span "Element" at bounding box center [146, 96] width 18 height 10
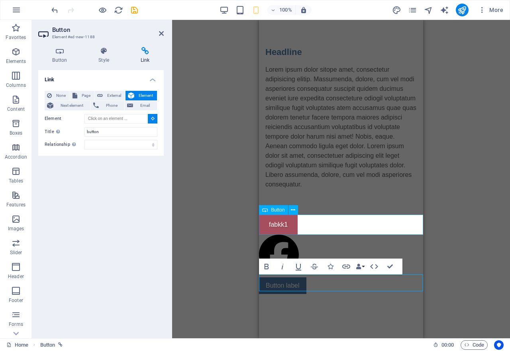
click at [277, 228] on div "fabkk1" at bounding box center [341, 225] width 164 height 20
type input "#ed-new-27"
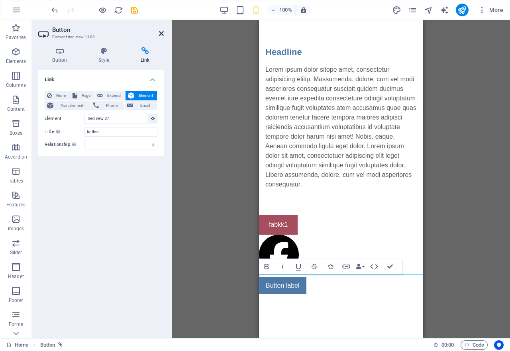
click at [160, 33] on icon at bounding box center [161, 33] width 5 height 6
click at [172, 33] on div "Placeholder Button Text Text H2 Spacer Icon Button Bold Italic Underline Strike…" at bounding box center [341, 179] width 338 height 318
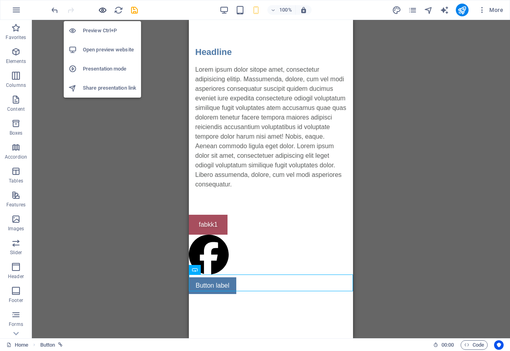
click at [103, 8] on icon "button" at bounding box center [102, 10] width 9 height 9
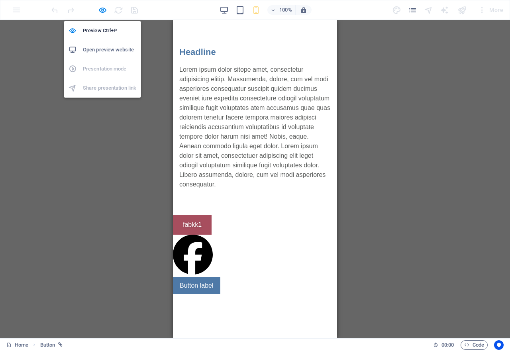
click at [114, 48] on h6 "Open preview website" at bounding box center [109, 50] width 53 height 10
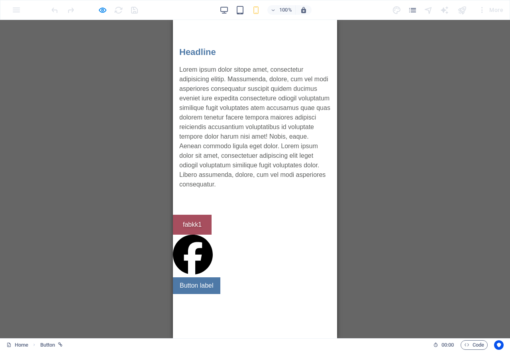
click at [126, 170] on div "Placeholder Button Text Text H2 Spacer Icon Button" at bounding box center [255, 179] width 510 height 318
click at [185, 284] on link "Button label" at bounding box center [196, 285] width 47 height 17
click at [207, 285] on link "Button label" at bounding box center [196, 285] width 47 height 17
click at [189, 226] on link "fabkk1" at bounding box center [192, 225] width 39 height 20
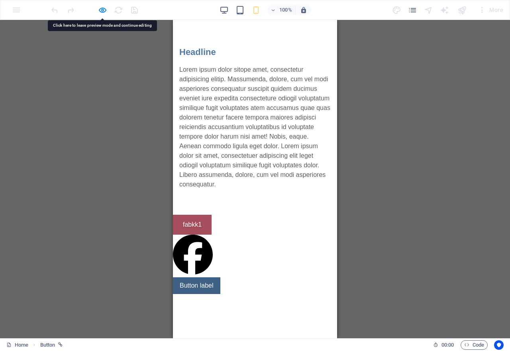
drag, startPoint x: 194, startPoint y: 283, endPoint x: 188, endPoint y: 285, distance: 5.4
click at [188, 285] on link "Button label" at bounding box center [196, 285] width 47 height 17
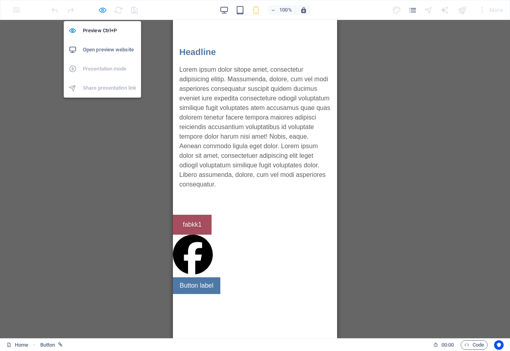
click at [102, 10] on icon "button" at bounding box center [102, 10] width 9 height 9
